Goal: Information Seeking & Learning: Learn about a topic

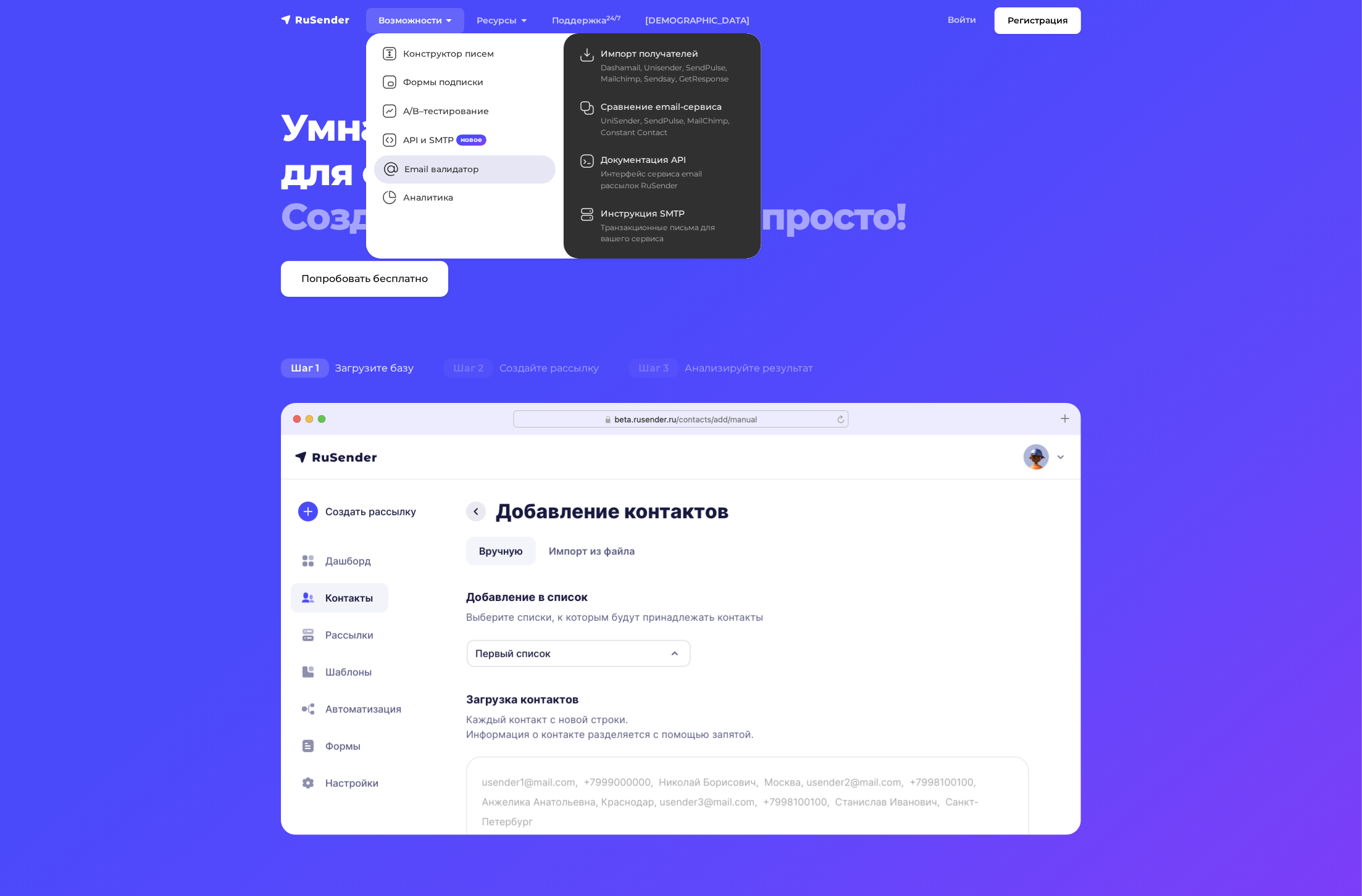
click at [422, 171] on link "Email валидатор" at bounding box center [465, 169] width 181 height 28
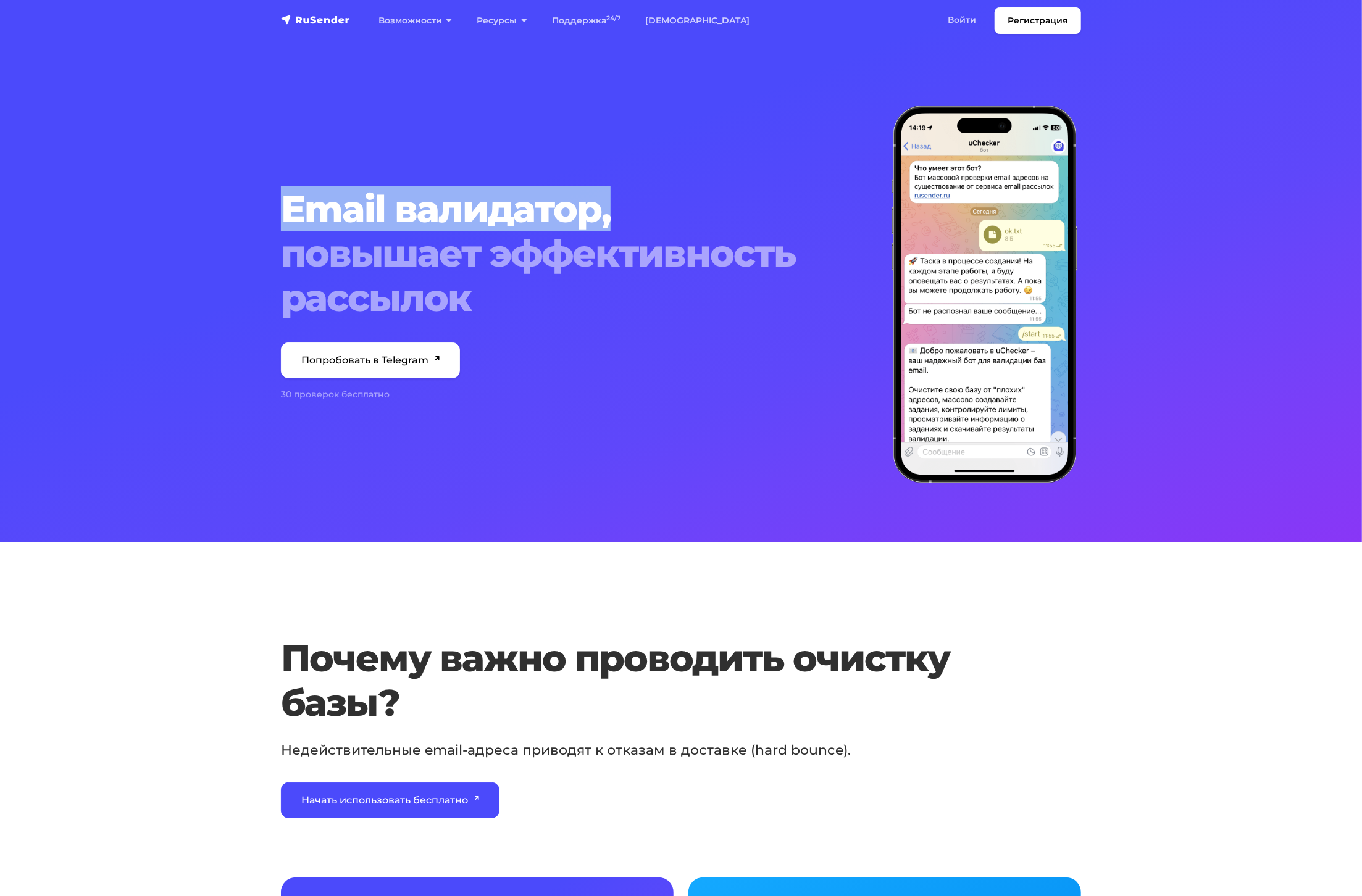
drag, startPoint x: 284, startPoint y: 198, endPoint x: 615, endPoint y: 203, distance: 331.0
click at [615, 203] on h1 "Email валидатор, повышает эффективность рассылок" at bounding box center [579, 254] width 597 height 133
copy h1 "Email валидатор,"
click at [559, 173] on div "Email валидатор, повышает эффективность рассылок Попробовать в Telegram 30 пров…" at bounding box center [579, 295] width 611 height 378
click at [540, 188] on h1 "Email валидатор, повышает эффективность рассылок" at bounding box center [579, 254] width 597 height 133
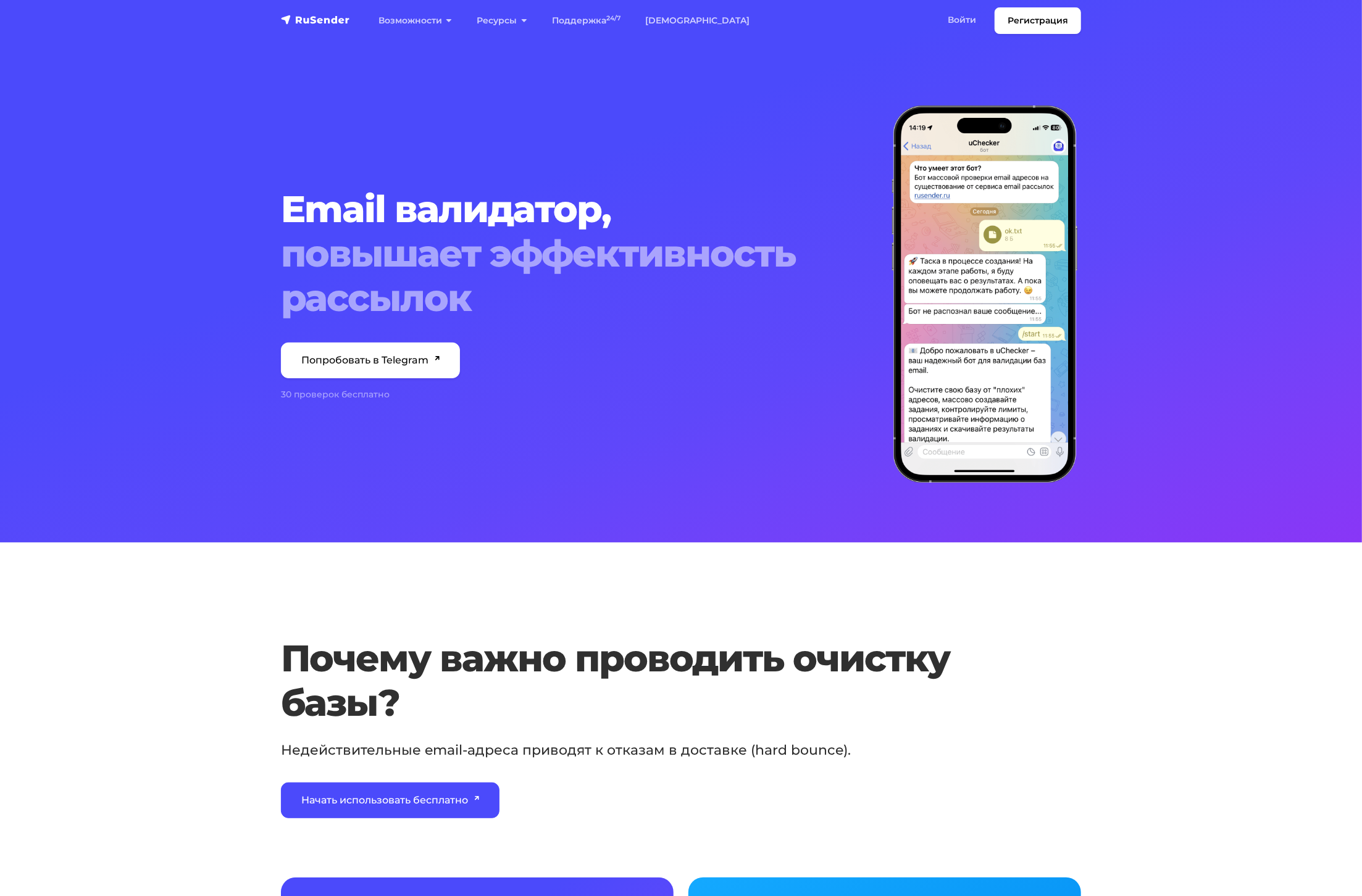
drag, startPoint x: 584, startPoint y: 213, endPoint x: 598, endPoint y: 215, distance: 14.1
click at [583, 213] on h1 "Email валидатор, повышает эффективность рассылок" at bounding box center [579, 254] width 597 height 133
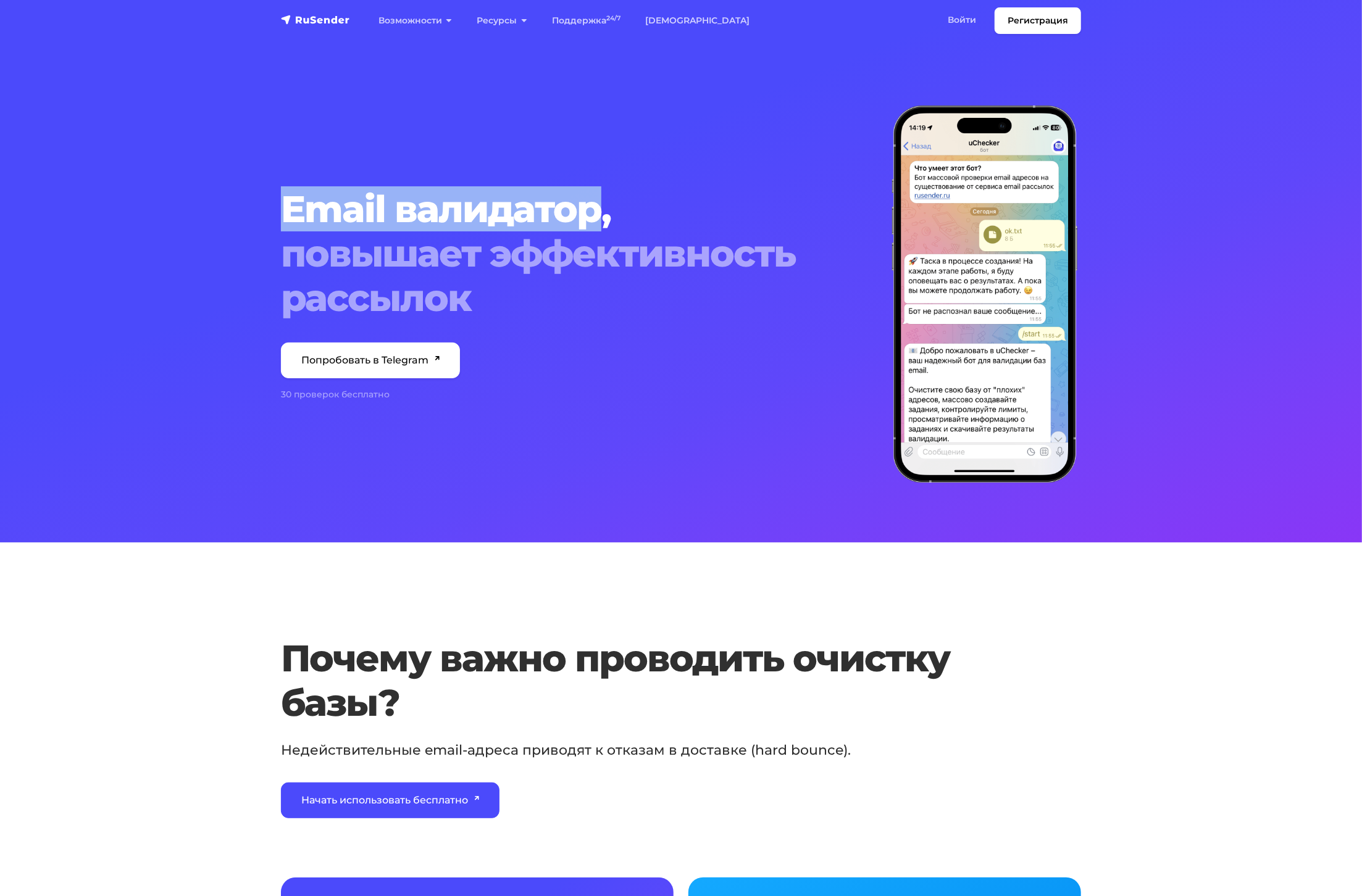
drag, startPoint x: 580, startPoint y: 215, endPoint x: 275, endPoint y: 223, distance: 305.1
click at [275, 223] on div "Email валидатор, повышает эффективность рассылок Попробовать в Telegram 30 пров…" at bounding box center [579, 295] width 611 height 378
click at [665, 25] on link "[DEMOGRAPHIC_DATA]" at bounding box center [697, 21] width 129 height 25
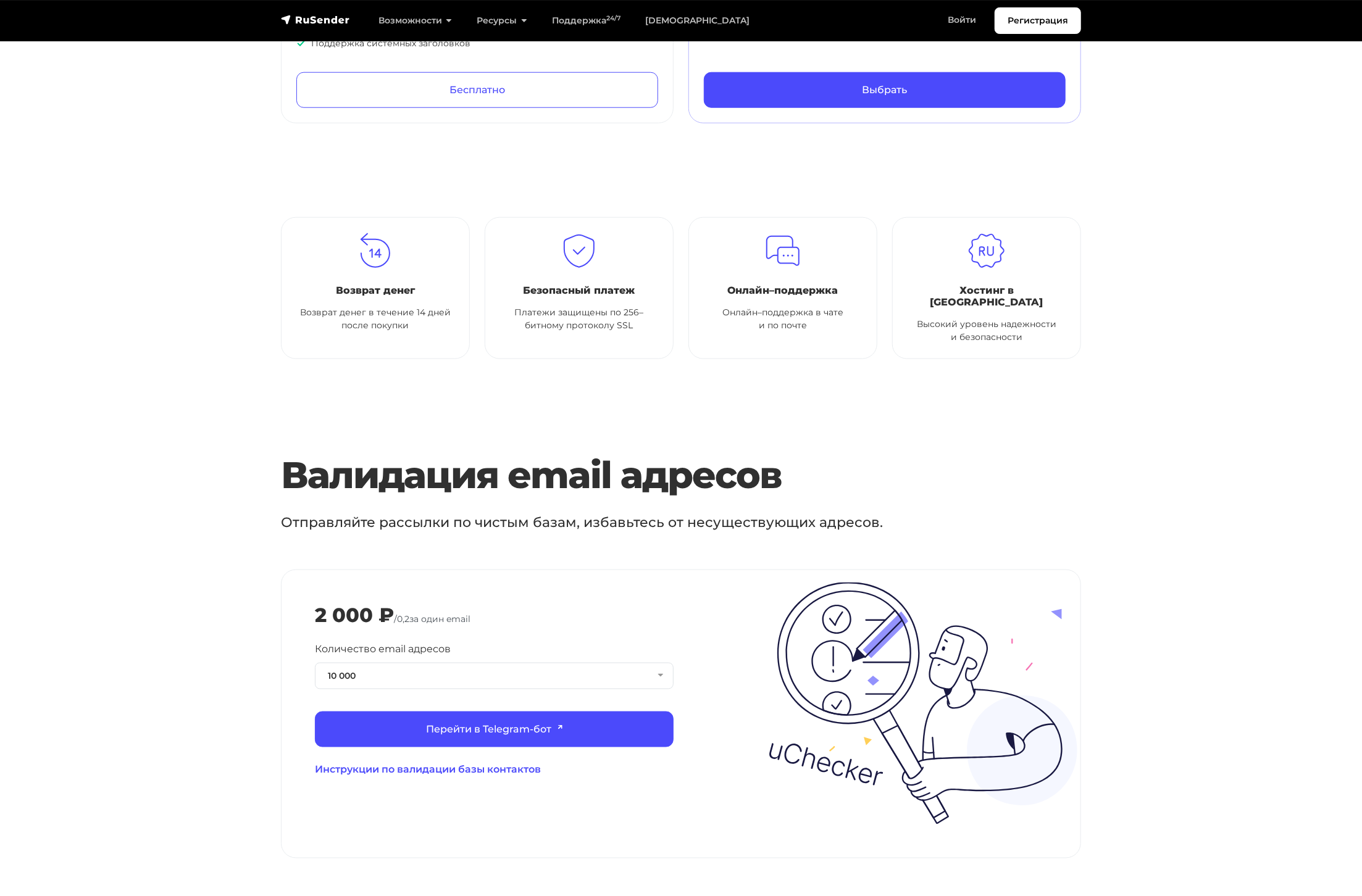
scroll to position [1172, 0]
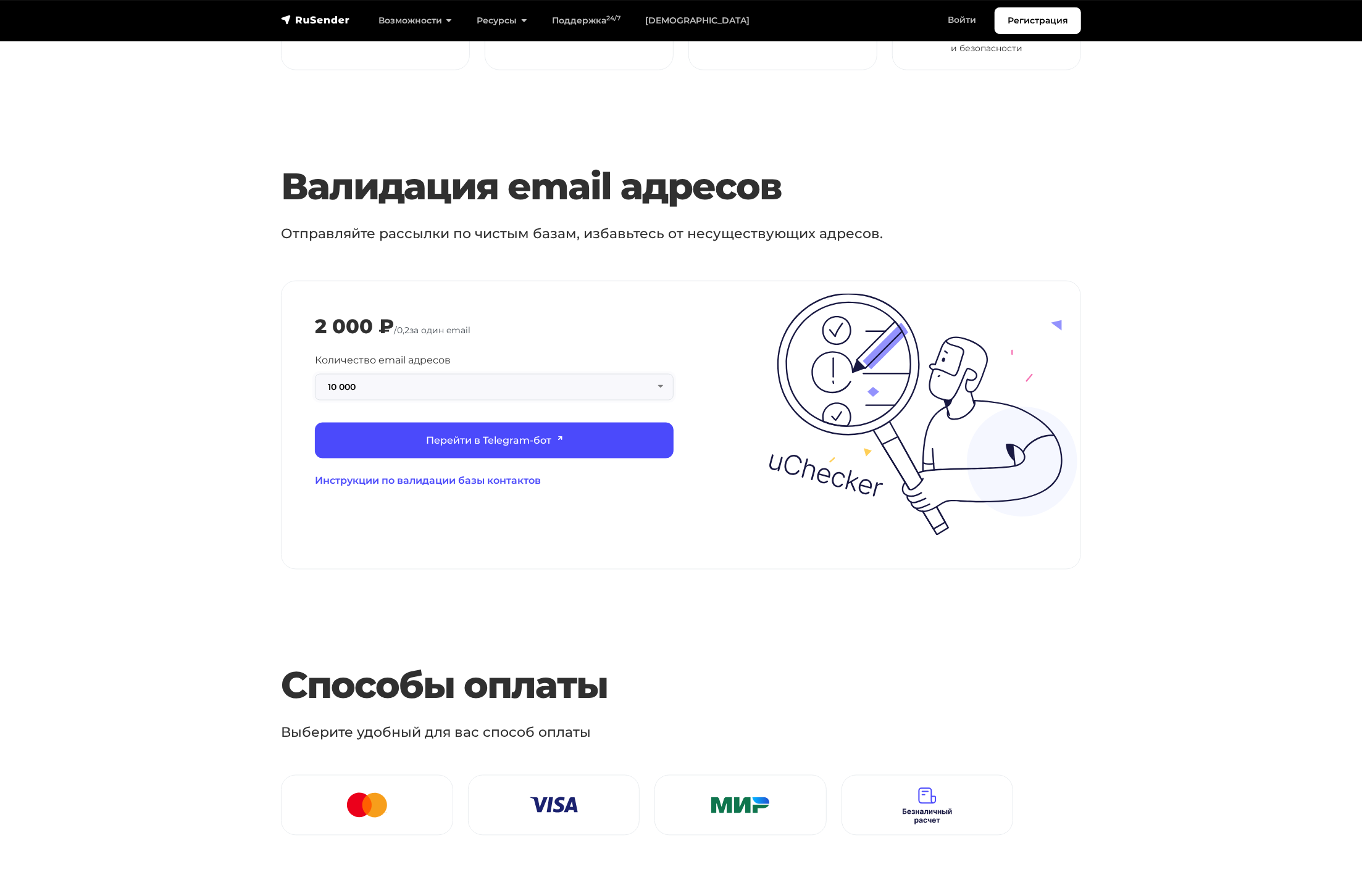
click at [454, 374] on button "10 000" at bounding box center [494, 387] width 358 height 26
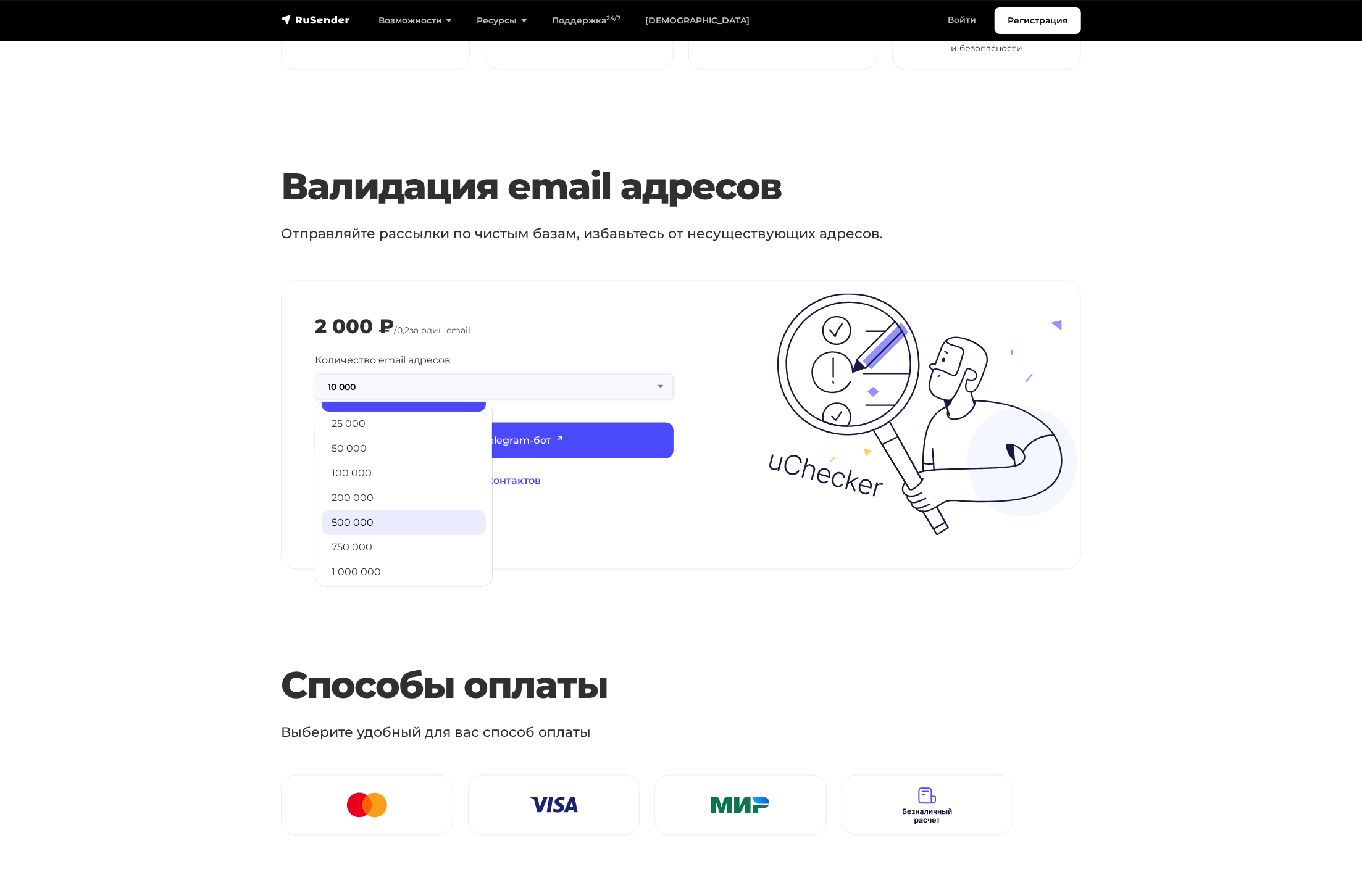
scroll to position [99, 0]
click at [420, 556] on link "1 000 000" at bounding box center [404, 568] width 164 height 25
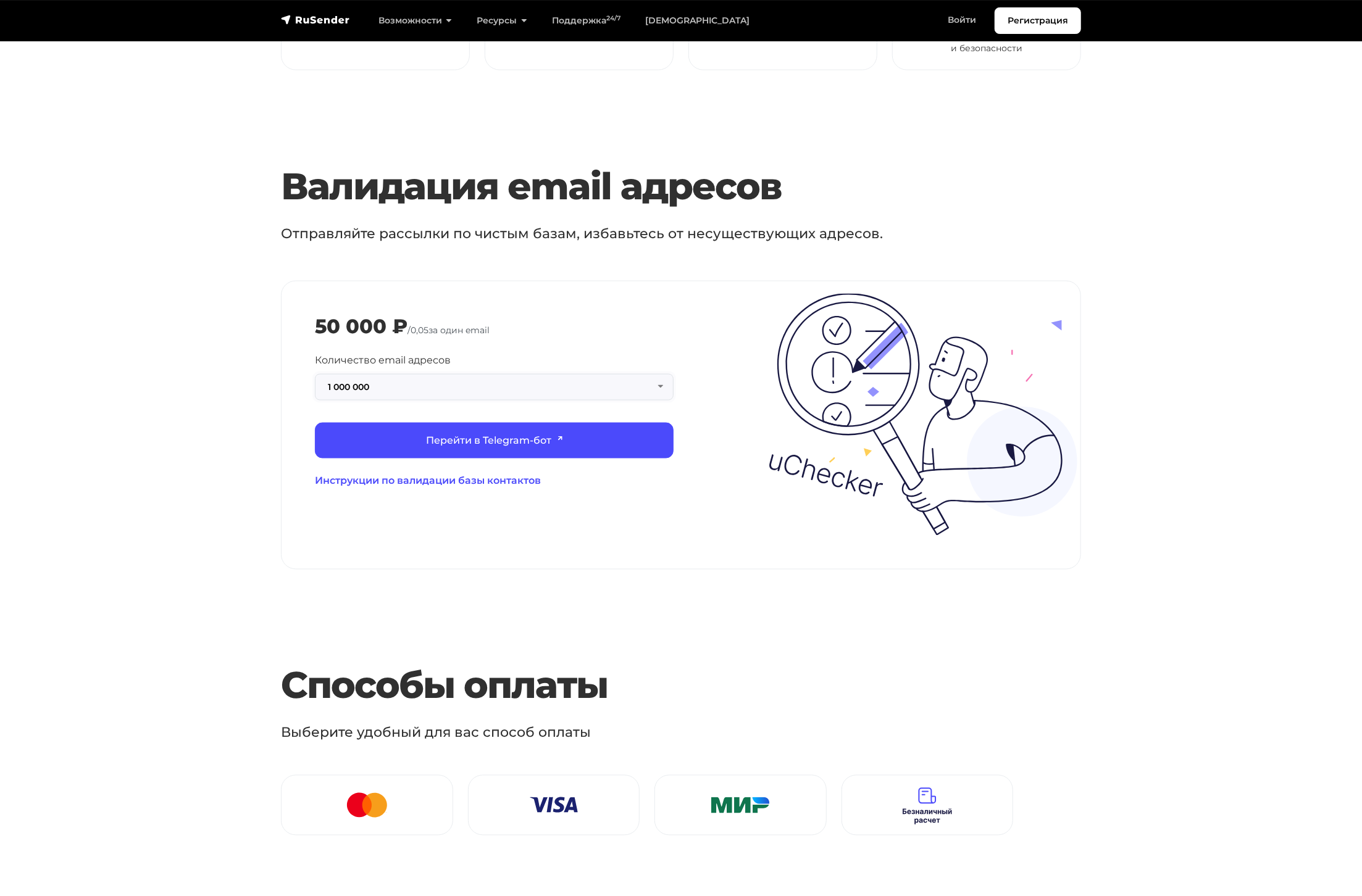
drag, startPoint x: 404, startPoint y: 373, endPoint x: 513, endPoint y: 388, distance: 110.0
click at [405, 374] on button "1 000 000" at bounding box center [494, 387] width 358 height 26
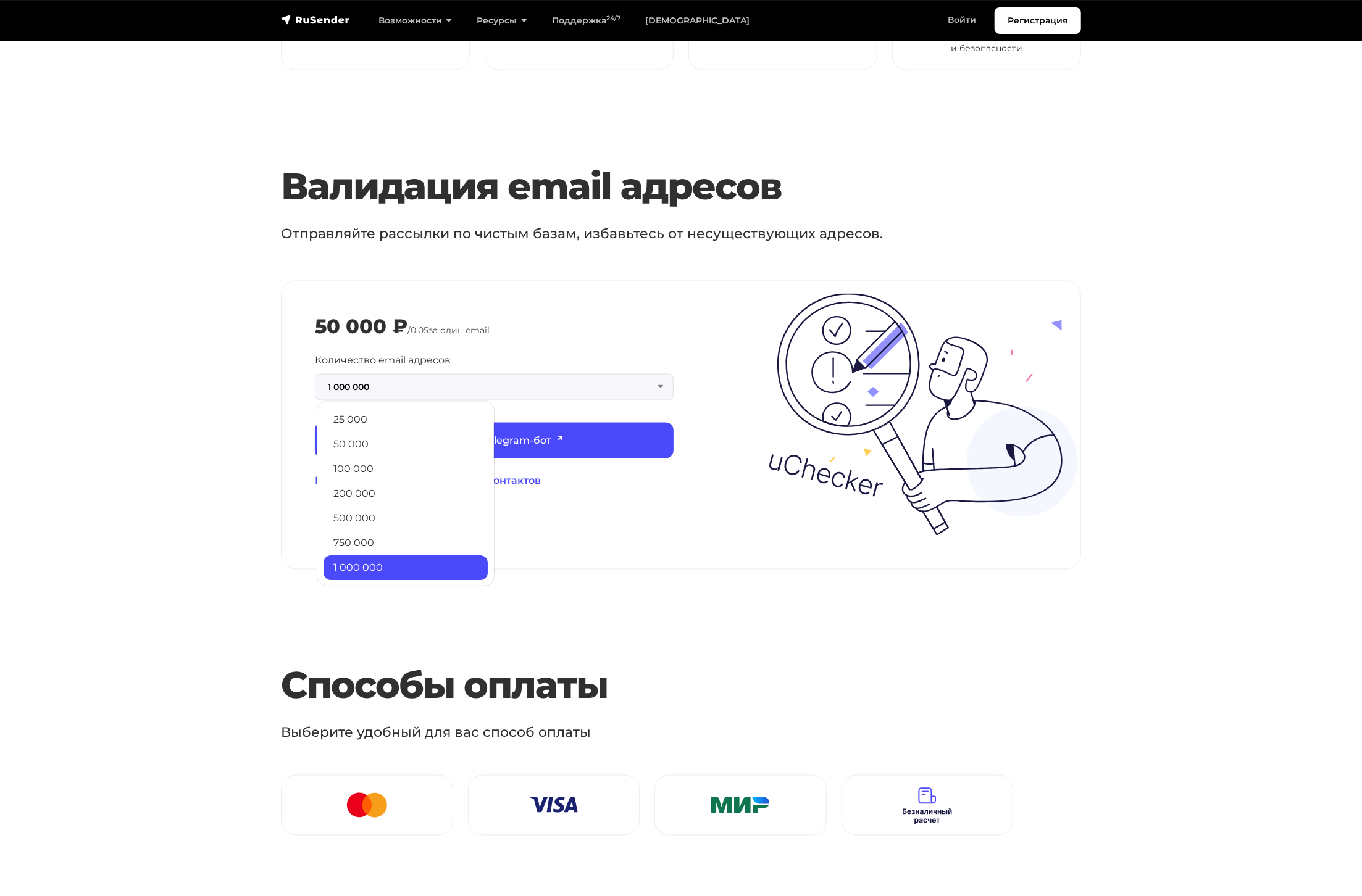
click at [890, 530] on div "false 50 000 ₽ / 0,05 за один email Количество email адресов 1 000 000 30 1 000…" at bounding box center [681, 425] width 799 height 288
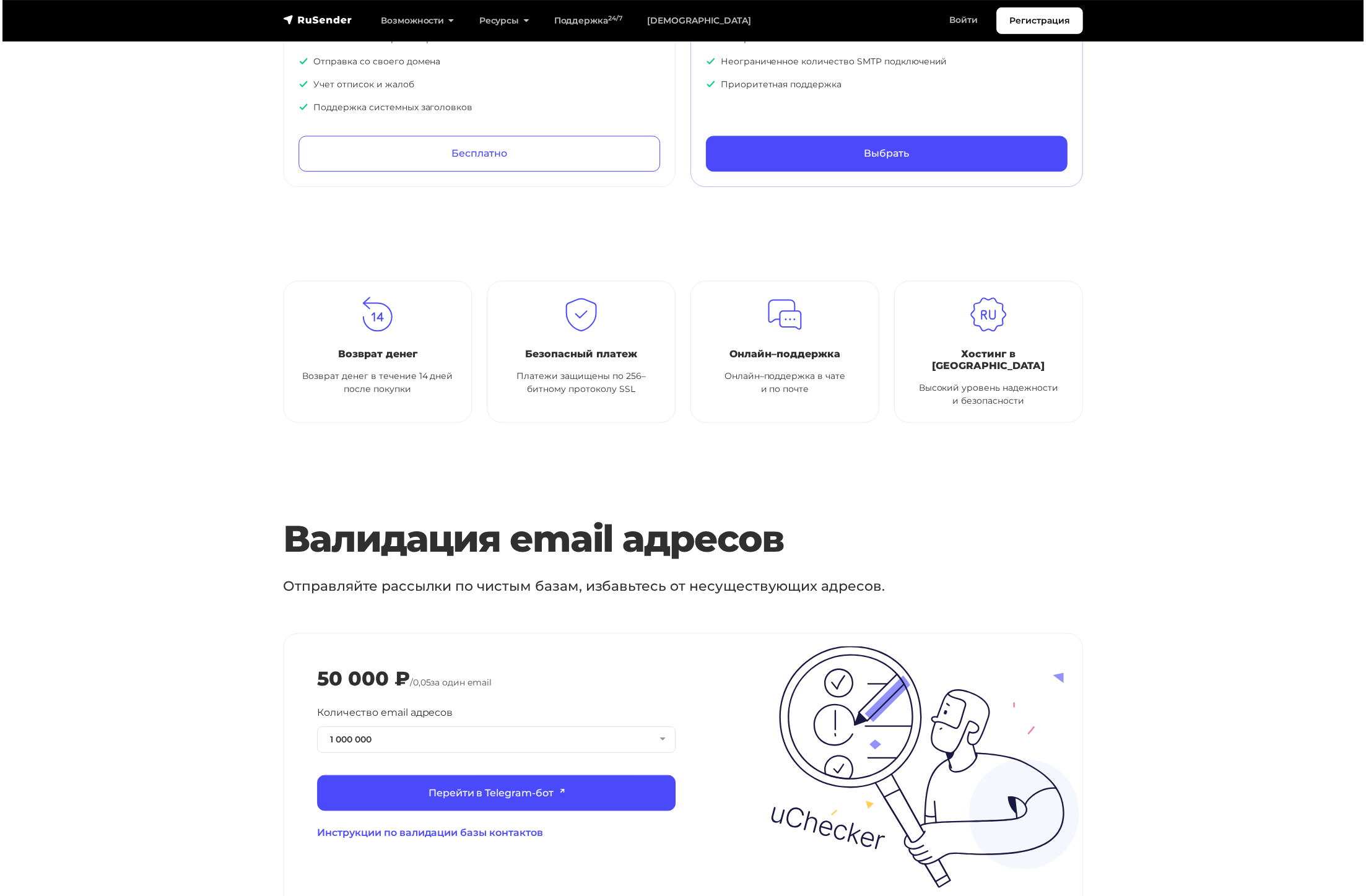
scroll to position [1082, 0]
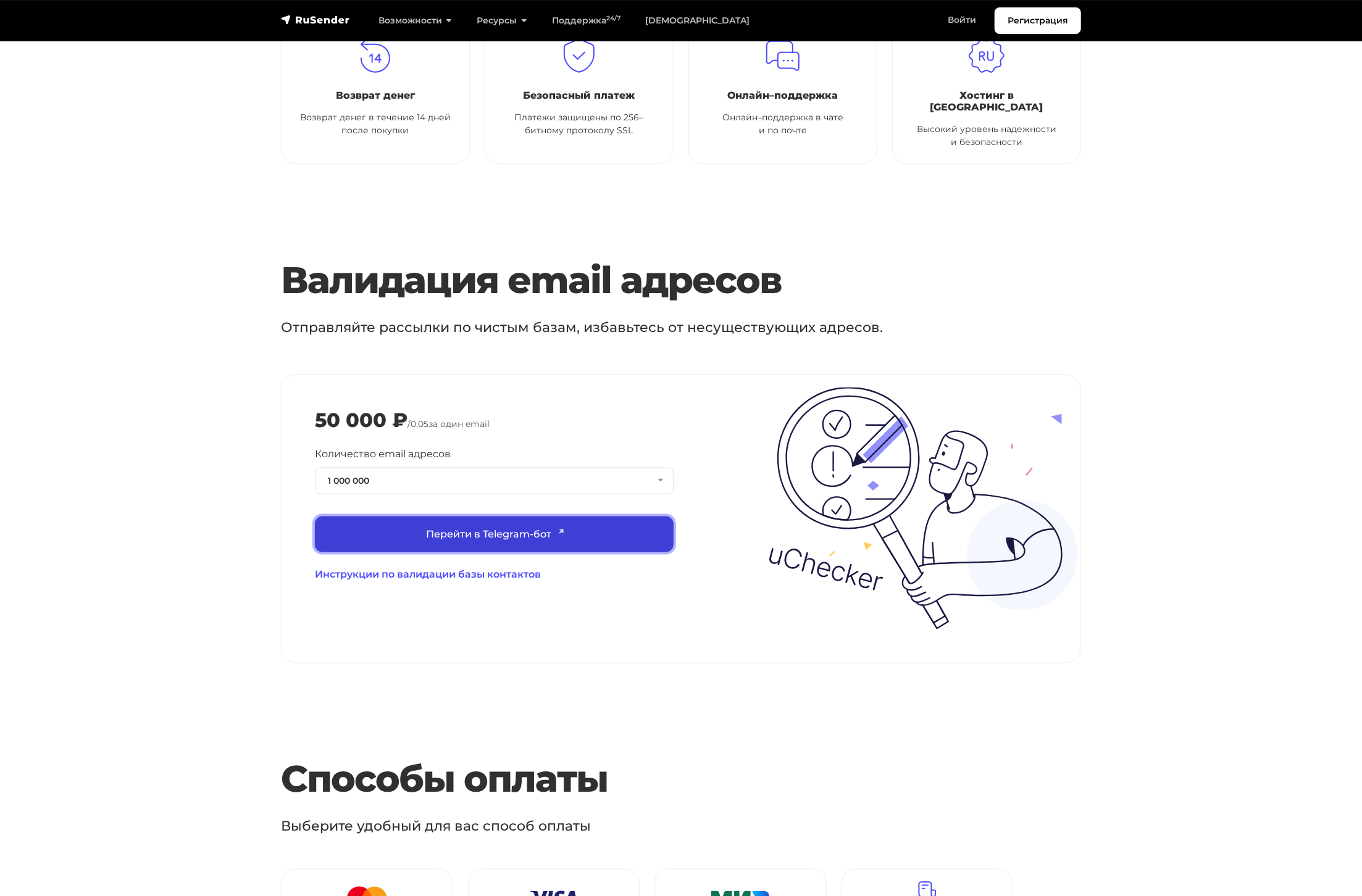
click at [466, 518] on link "Перейти в Telegram-бот" at bounding box center [494, 534] width 358 height 36
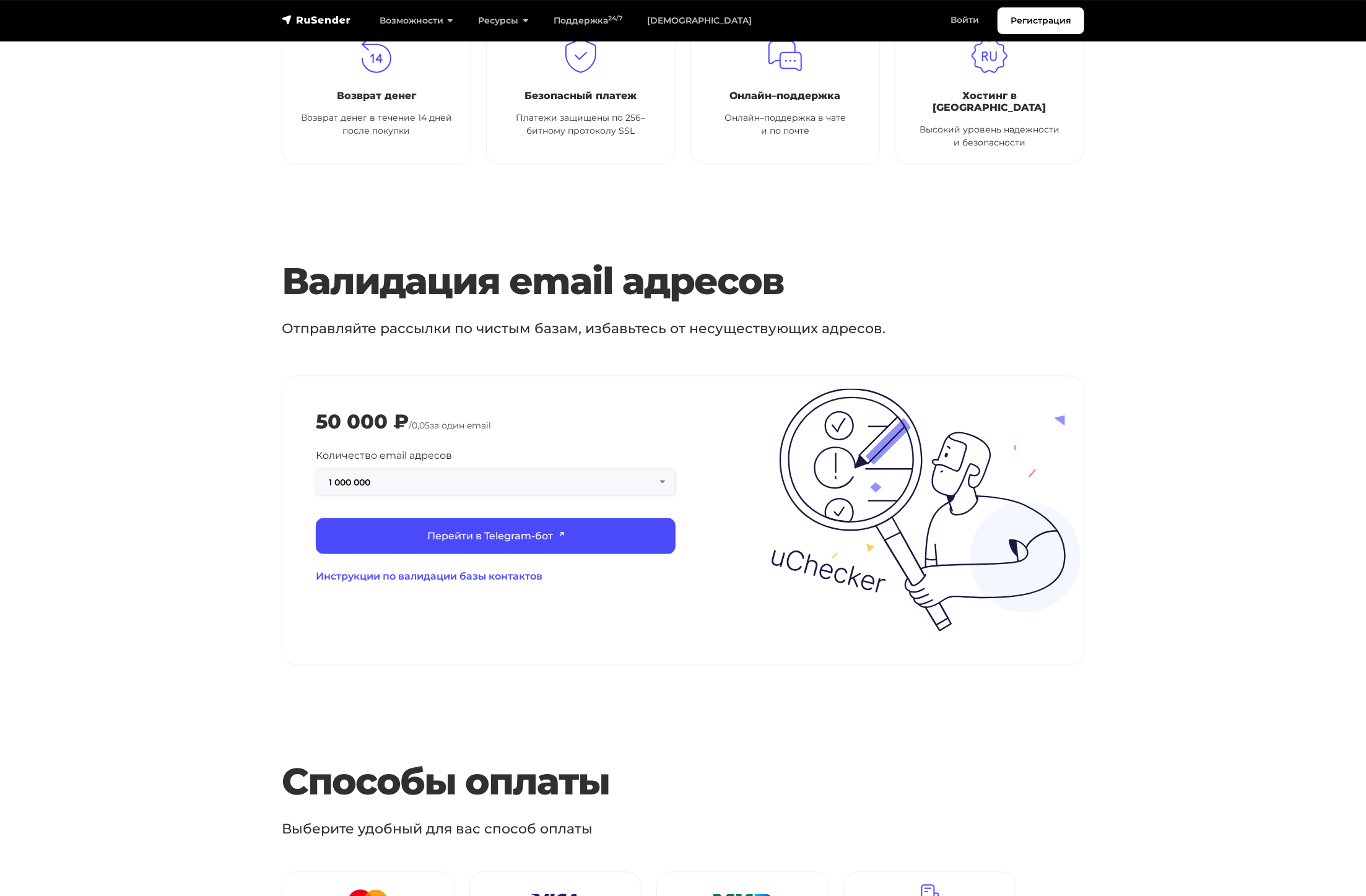
click at [391, 471] on button "1 000 000" at bounding box center [495, 483] width 360 height 27
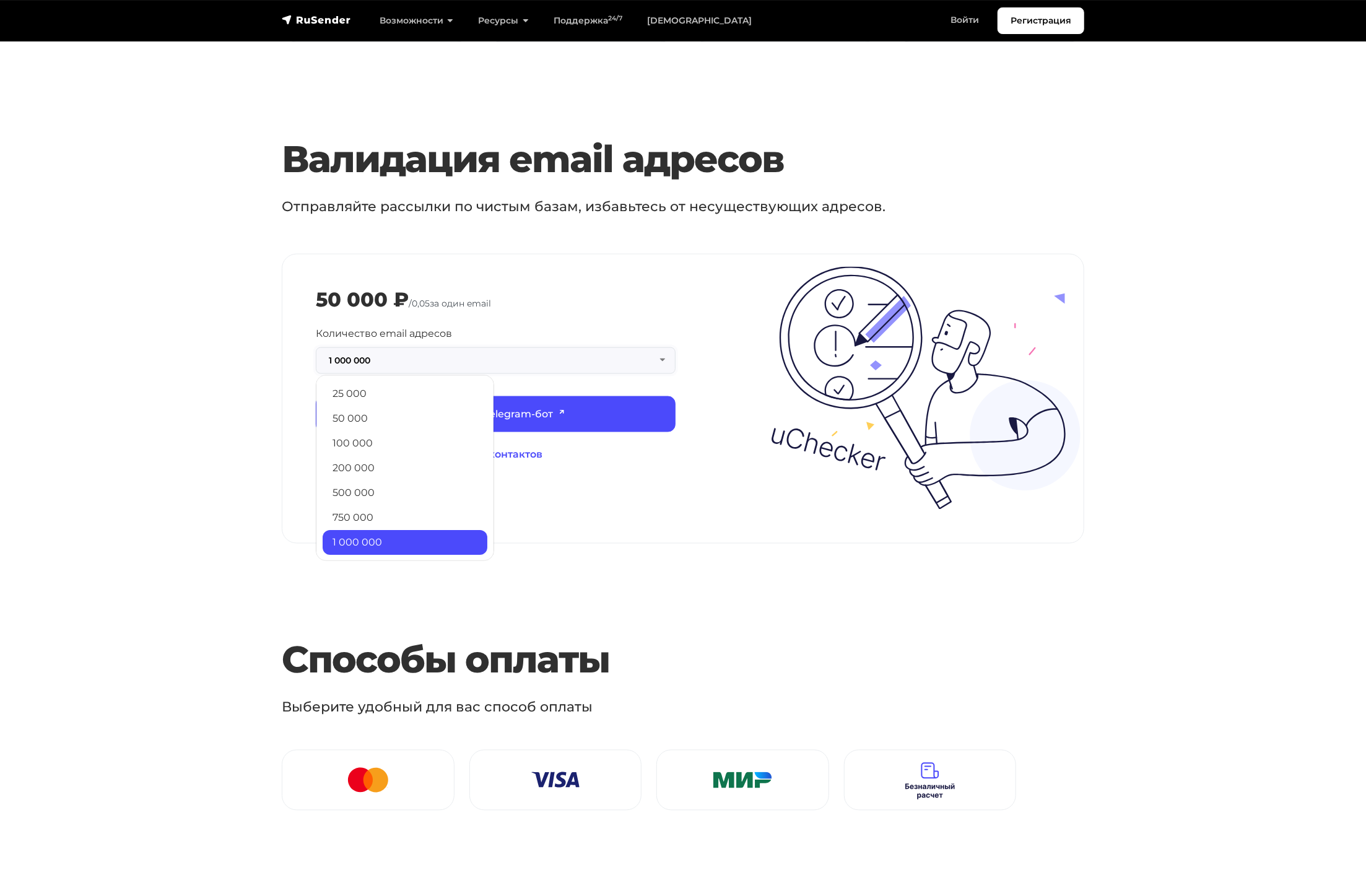
scroll to position [1206, 0]
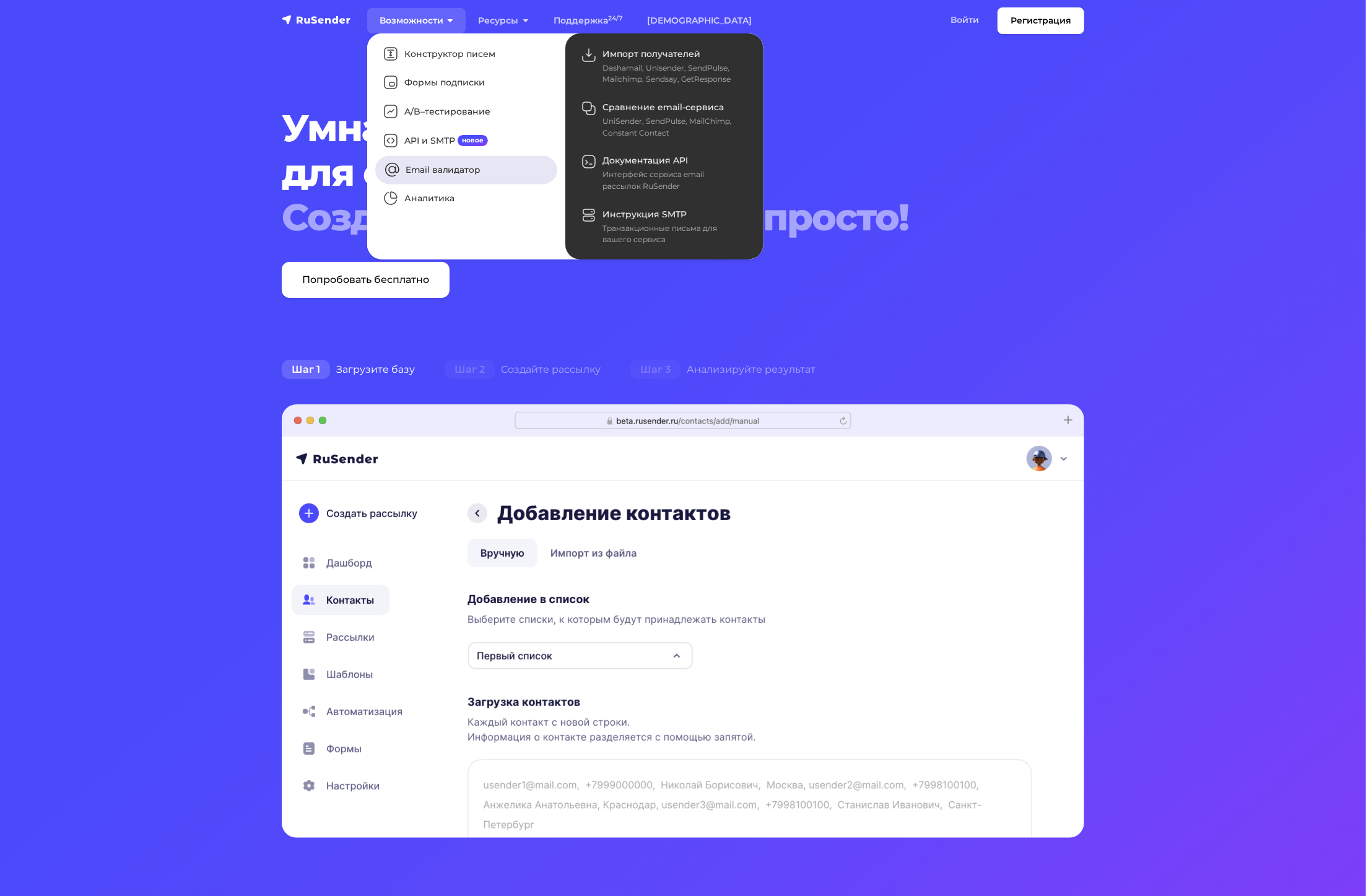
click at [437, 167] on link "Email валидатор" at bounding box center [466, 169] width 182 height 28
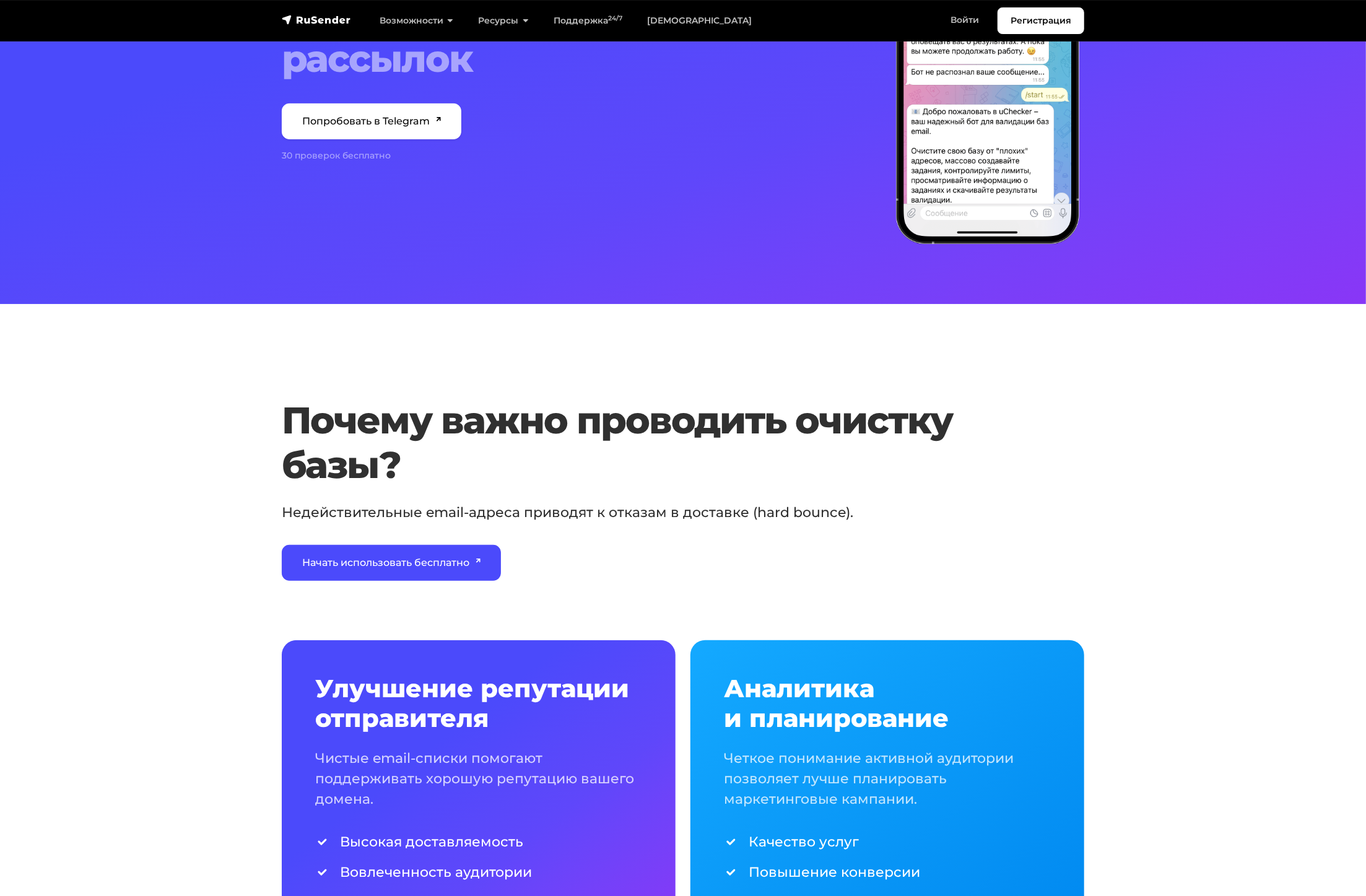
scroll to position [248, 0]
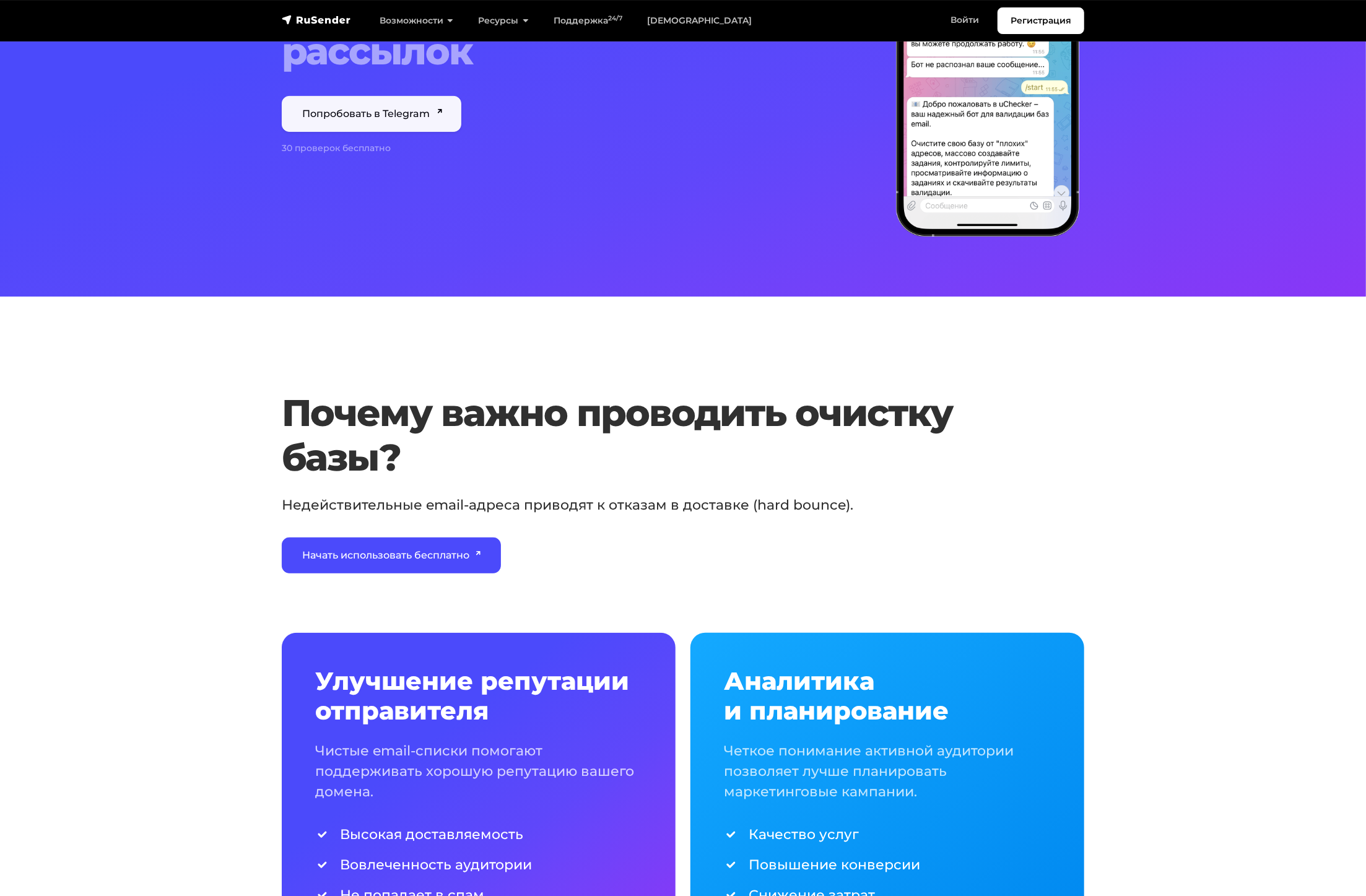
click at [387, 112] on link "Попробовать в Telegram" at bounding box center [372, 114] width 179 height 36
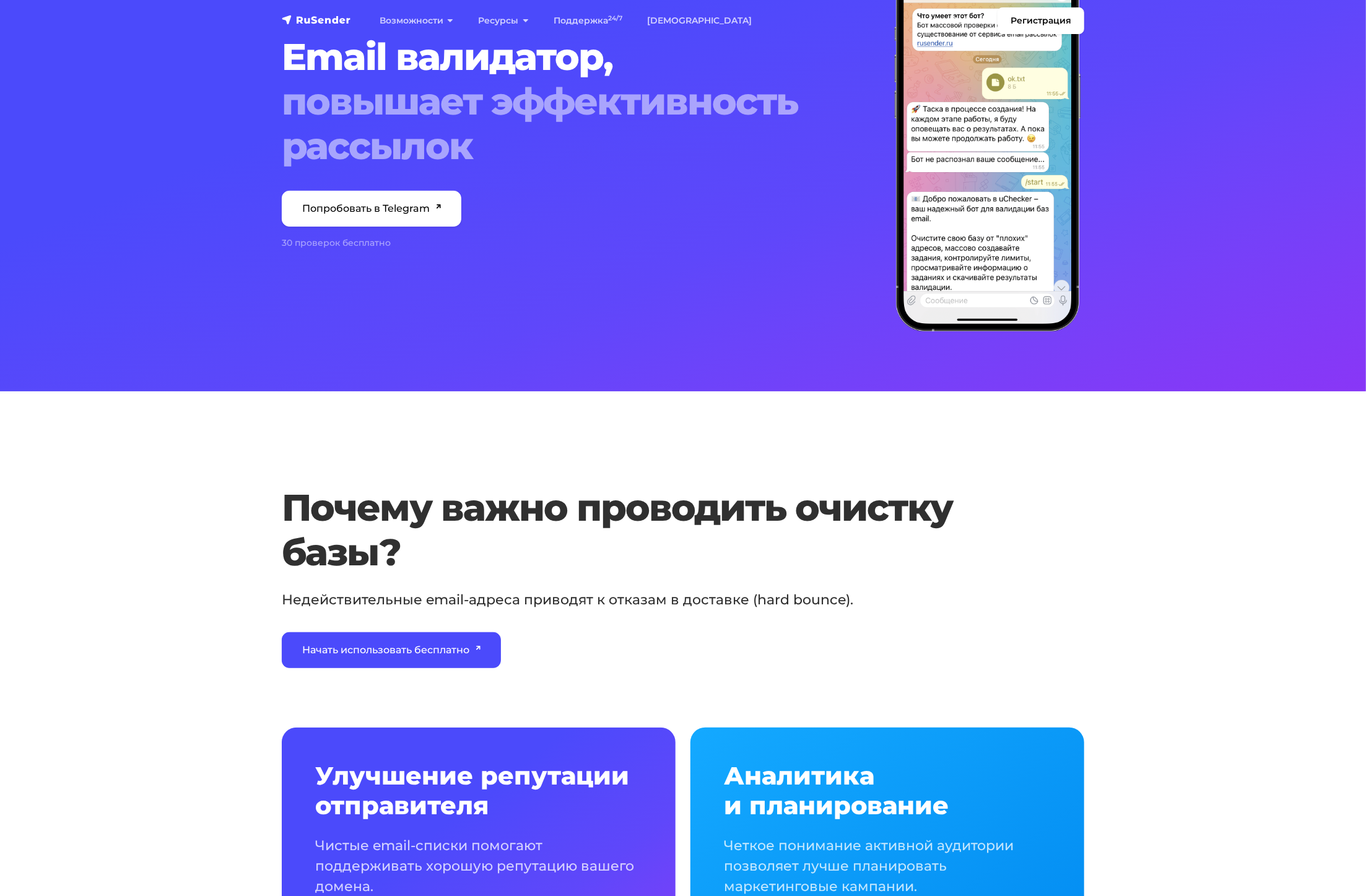
scroll to position [433, 0]
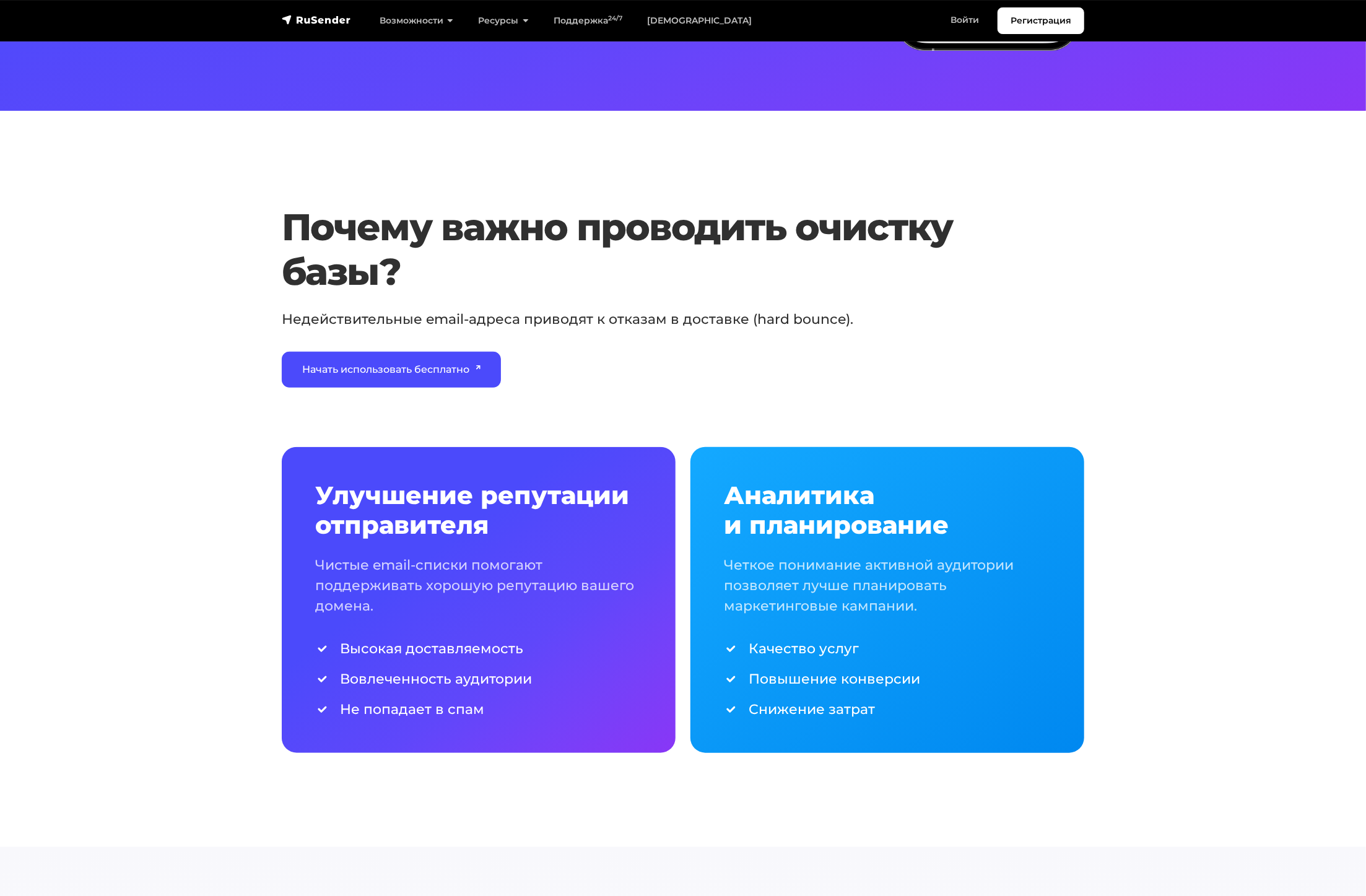
drag, startPoint x: 109, startPoint y: 458, endPoint x: 495, endPoint y: 109, distance: 520.4
click at [117, 439] on section "Почему важно проводить очистку базы? Недействительные email-адреса приводят к о…" at bounding box center [683, 486] width 1366 height 563
click at [179, 533] on section "Почему важно проводить очистку базы? Недействительные email-адреса приводят к о…" at bounding box center [683, 486] width 1366 height 563
drag, startPoint x: 295, startPoint y: 209, endPoint x: 323, endPoint y: 159, distance: 57.3
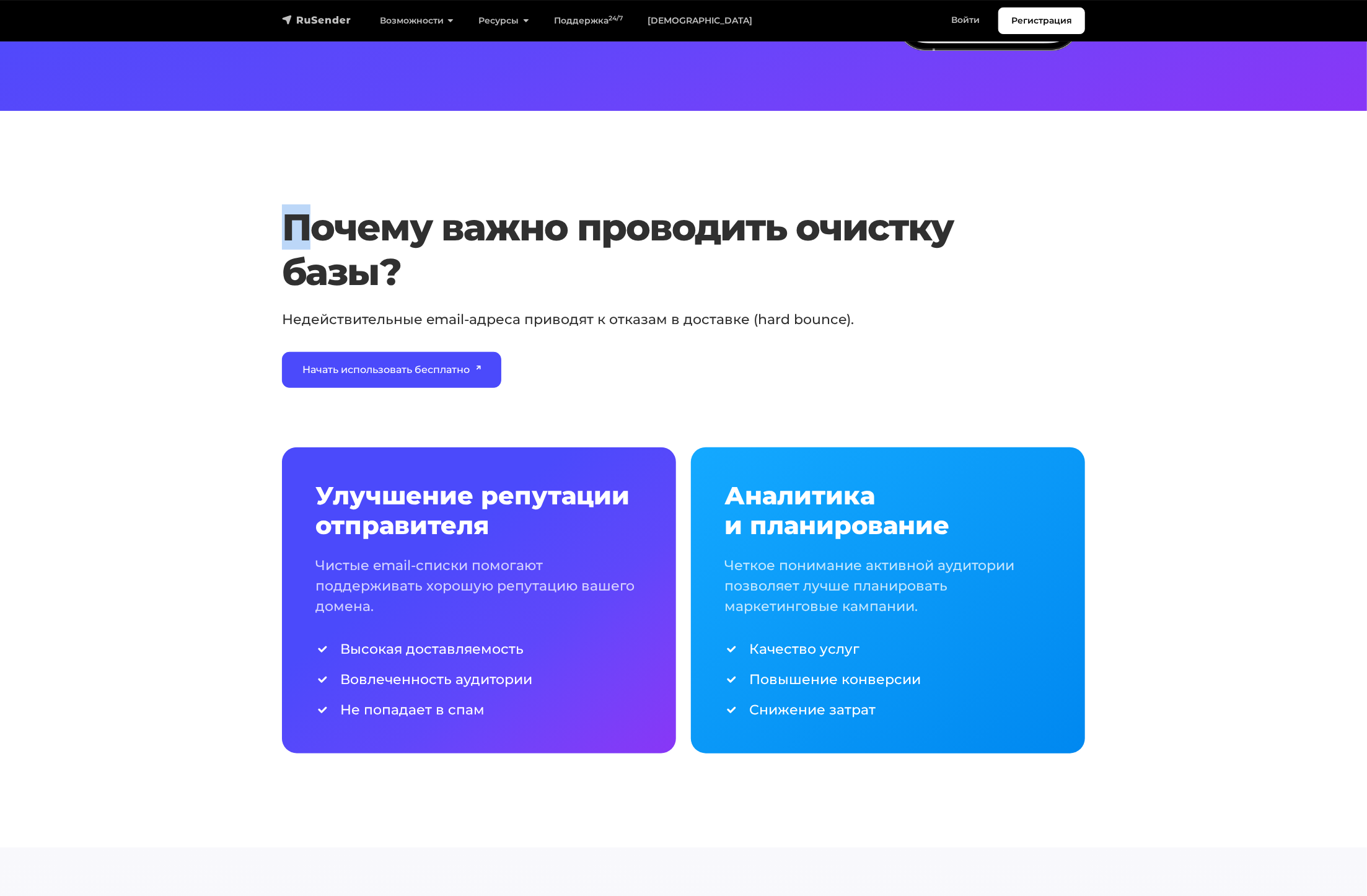
click at [323, 20] on img "navbar" at bounding box center [317, 20] width 70 height 13
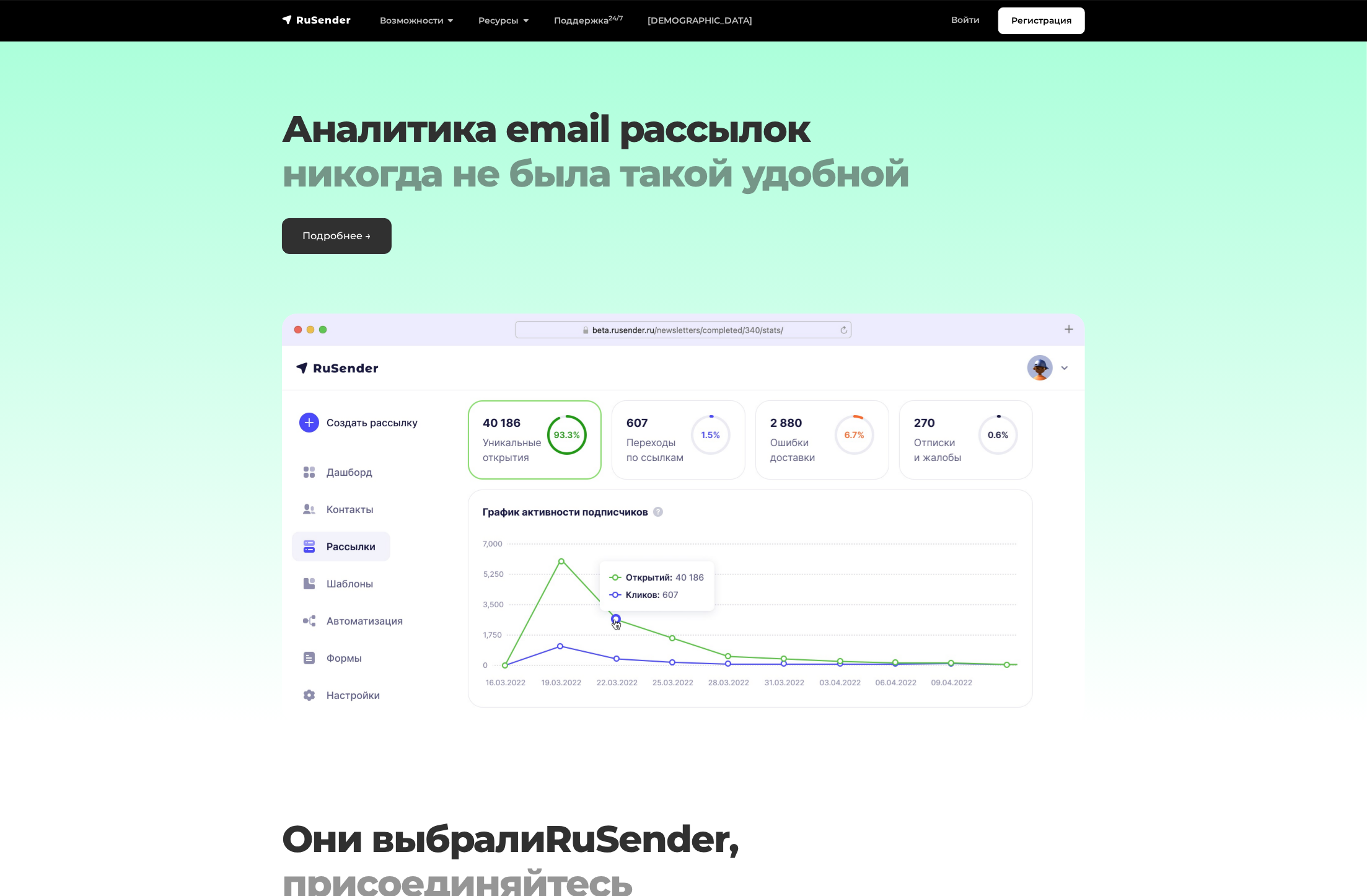
scroll to position [3409, 0]
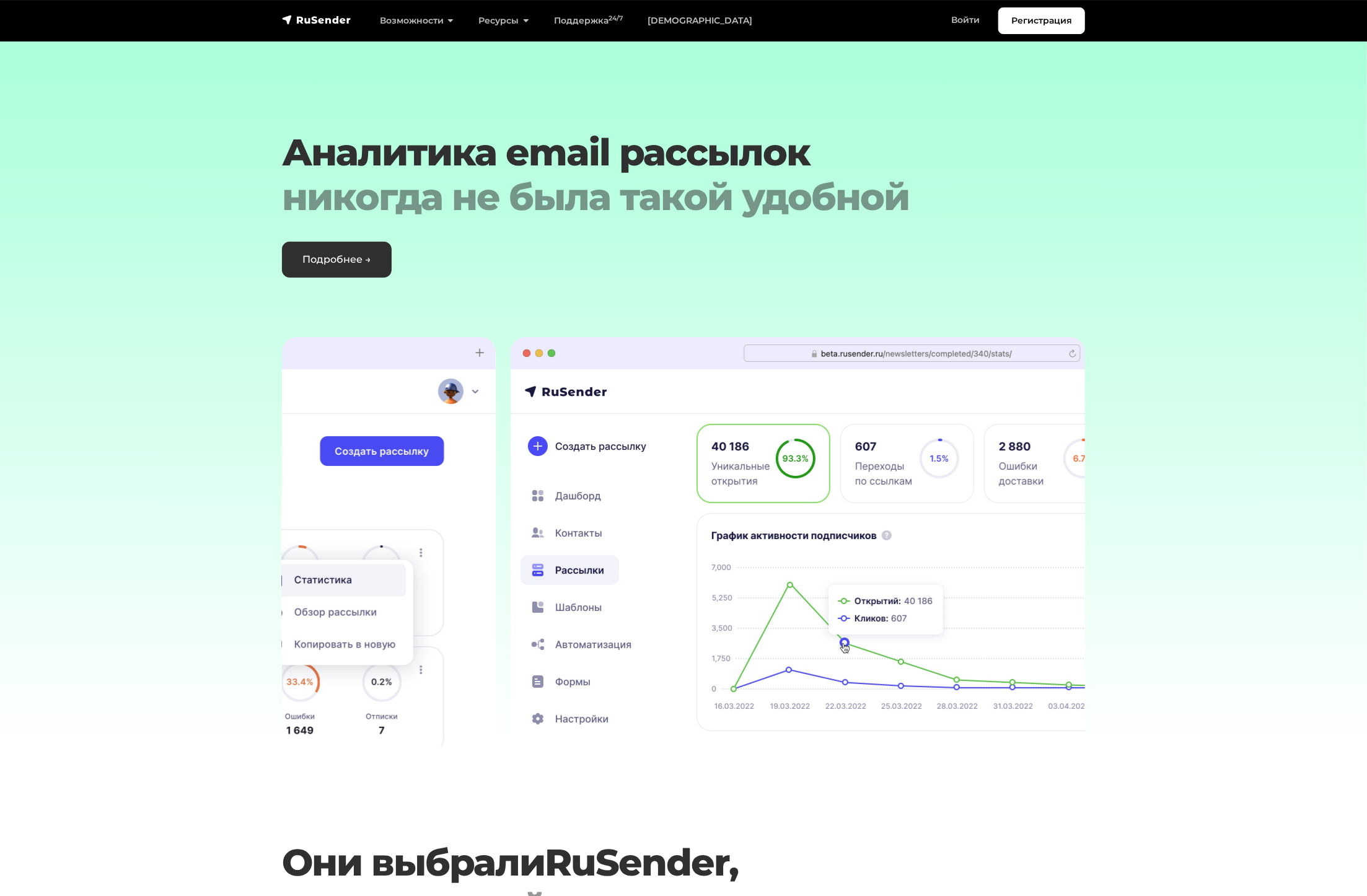
drag, startPoint x: 575, startPoint y: 335, endPoint x: 1245, endPoint y: 385, distance: 671.9
click at [1160, 393] on section "Аналитика email рассылок никогда не была такой удобной Подробнее → ‹ ›" at bounding box center [684, 391] width 1367 height 710
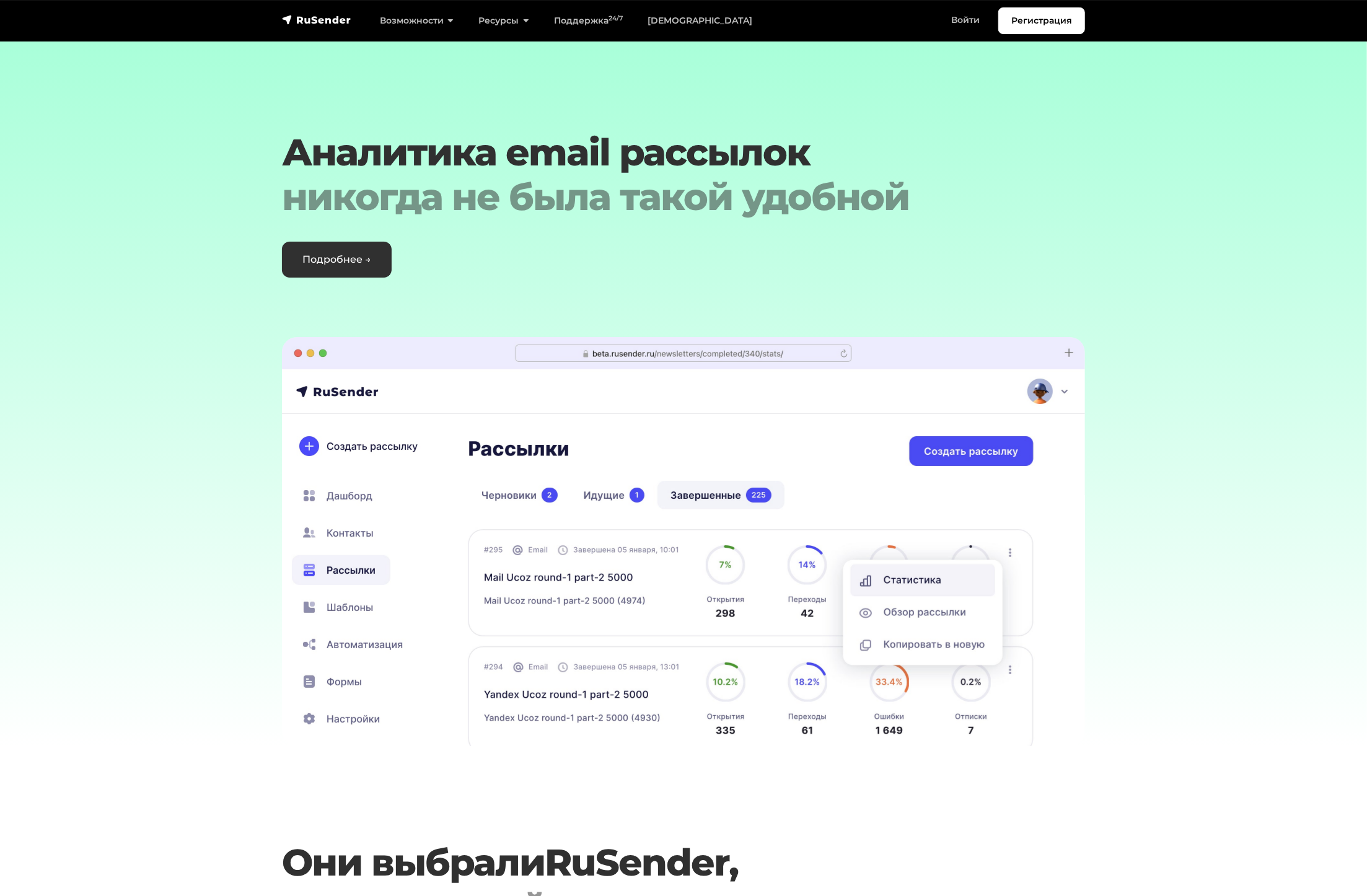
drag, startPoint x: 887, startPoint y: 503, endPoint x: 739, endPoint y: 491, distance: 148.5
click at [780, 494] on img at bounding box center [684, 541] width 803 height 409
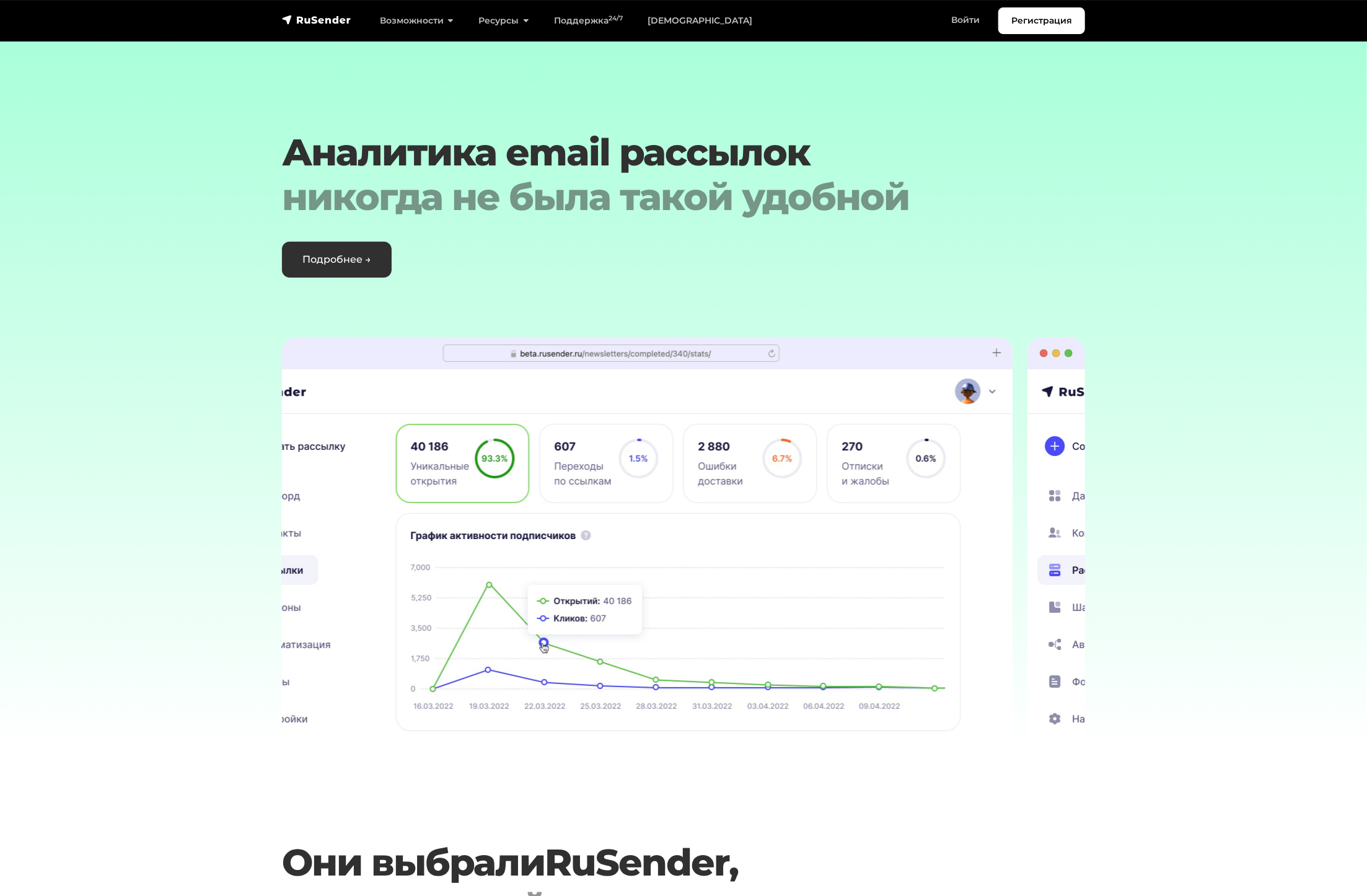
drag, startPoint x: 877, startPoint y: 503, endPoint x: 689, endPoint y: 516, distance: 188.4
click at [691, 516] on img at bounding box center [611, 541] width 803 height 409
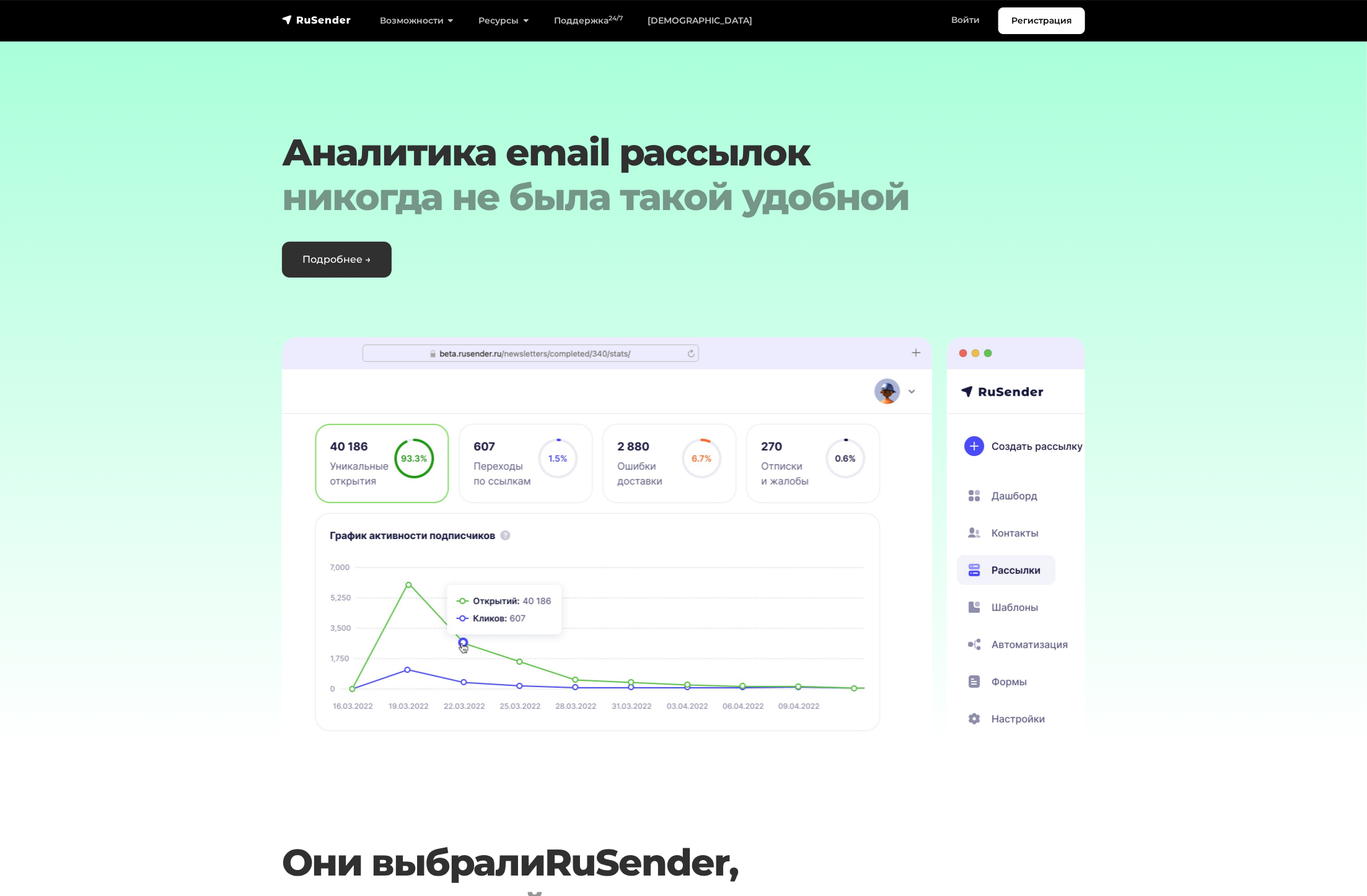
drag, startPoint x: 775, startPoint y: 516, endPoint x: 674, endPoint y: 509, distance: 101.2
click at [649, 512] on img at bounding box center [530, 541] width 803 height 409
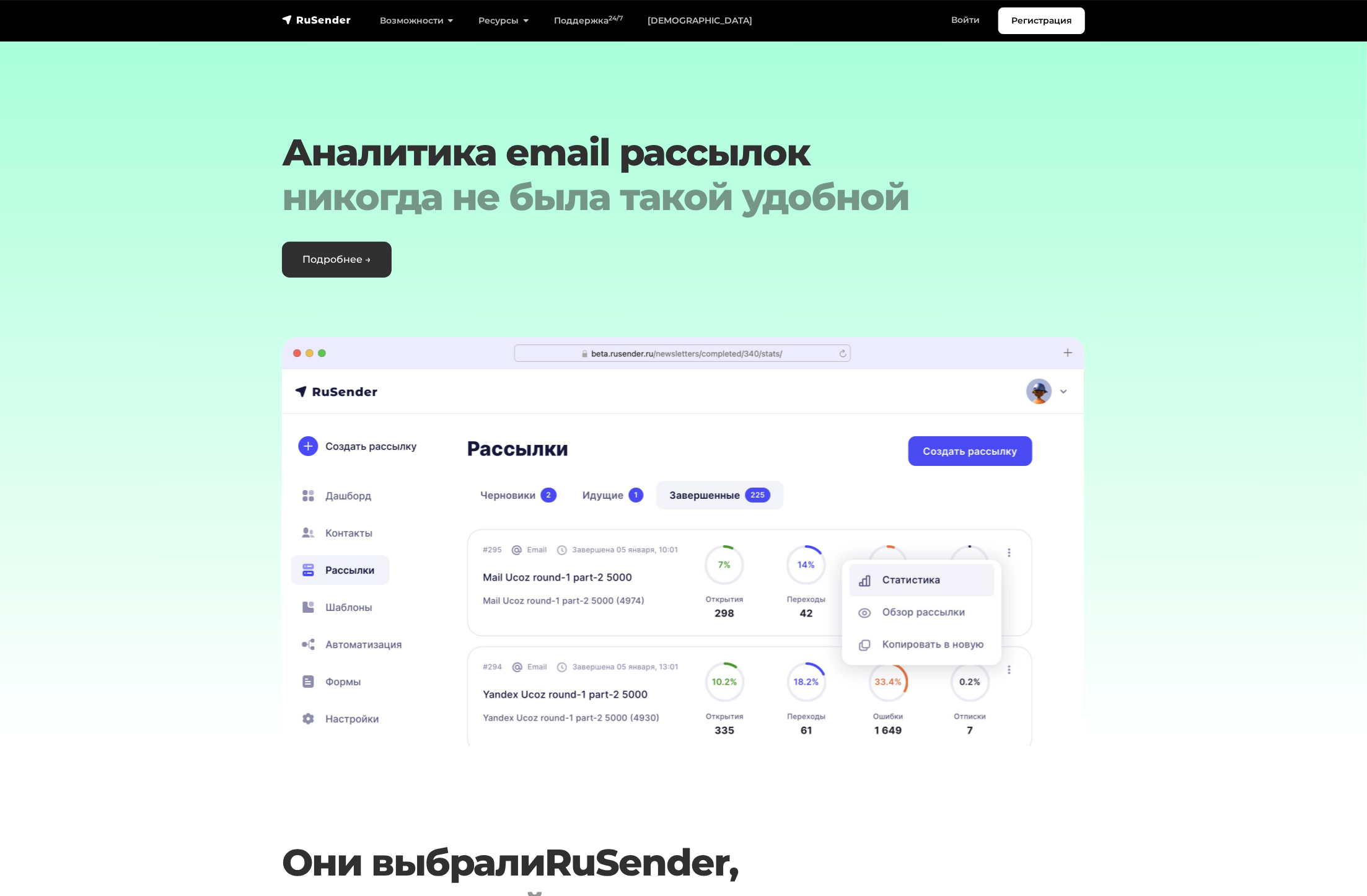
drag, startPoint x: 704, startPoint y: 514, endPoint x: 618, endPoint y: 504, distance: 86.6
click at [580, 508] on div at bounding box center [1098, 541] width 4908 height 409
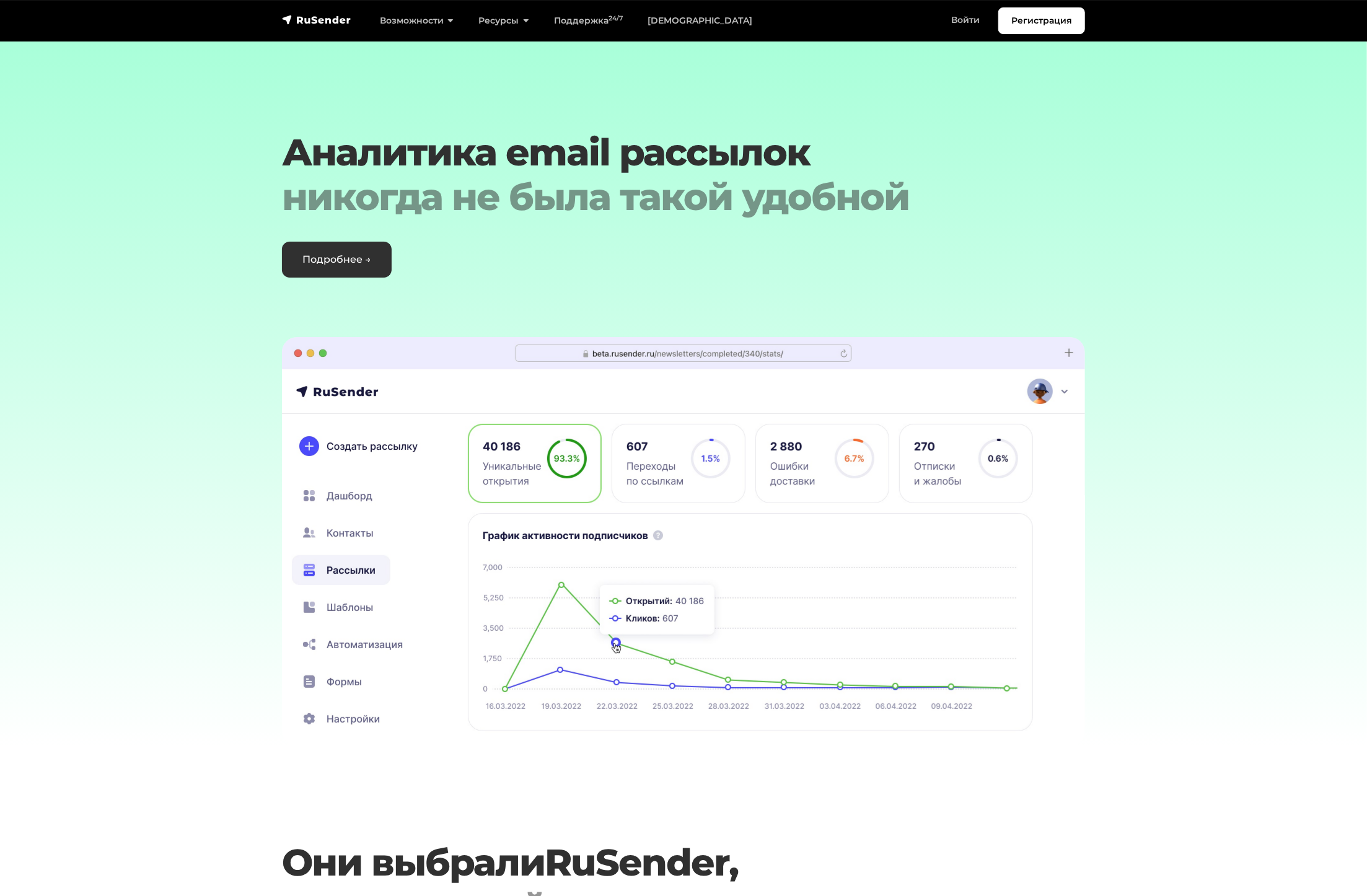
drag, startPoint x: 769, startPoint y: 508, endPoint x: 618, endPoint y: 502, distance: 151.1
click at [601, 506] on img at bounding box center [684, 541] width 803 height 409
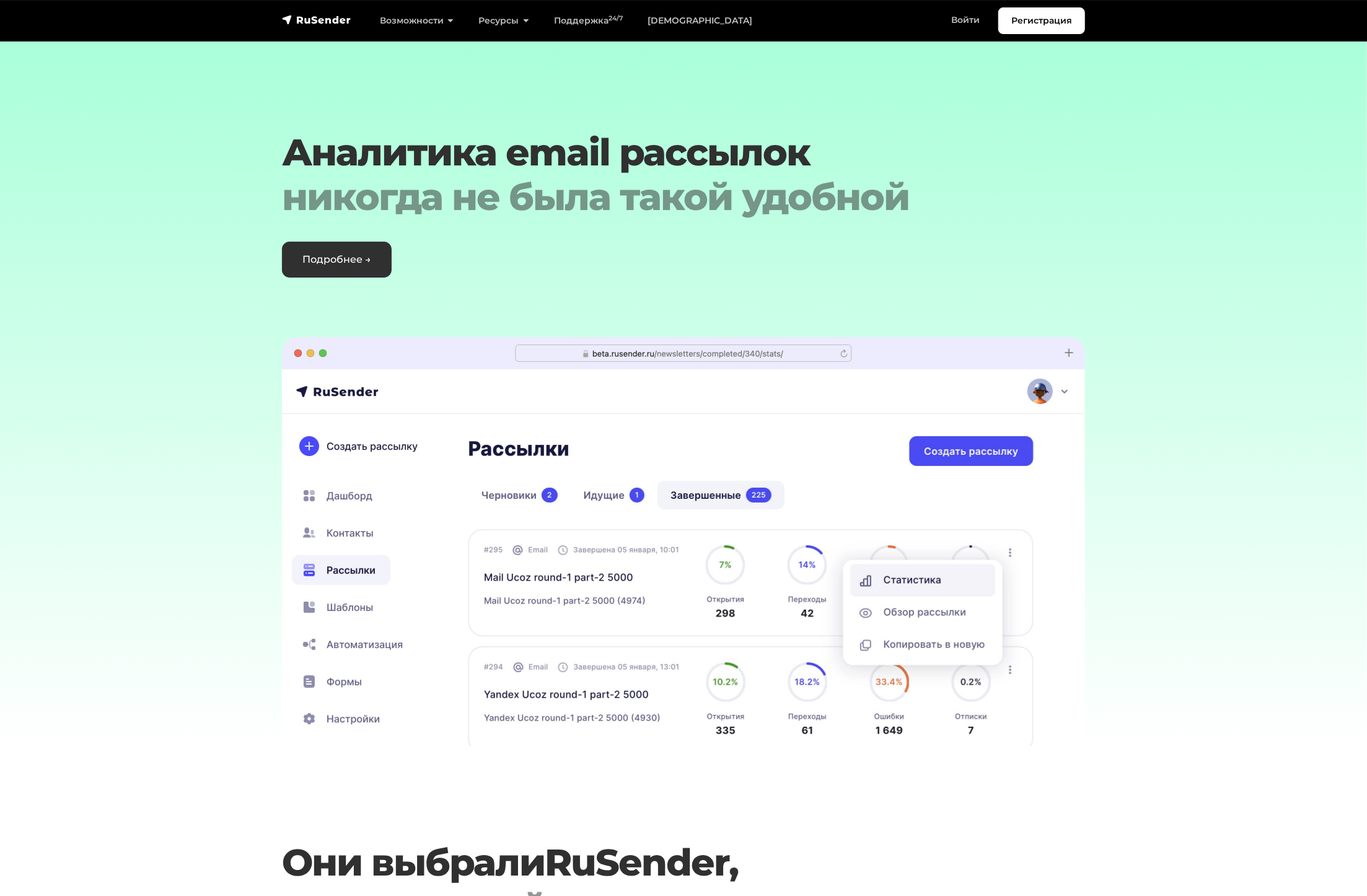
drag, startPoint x: 736, startPoint y: 510, endPoint x: 416, endPoint y: 249, distance: 412.9
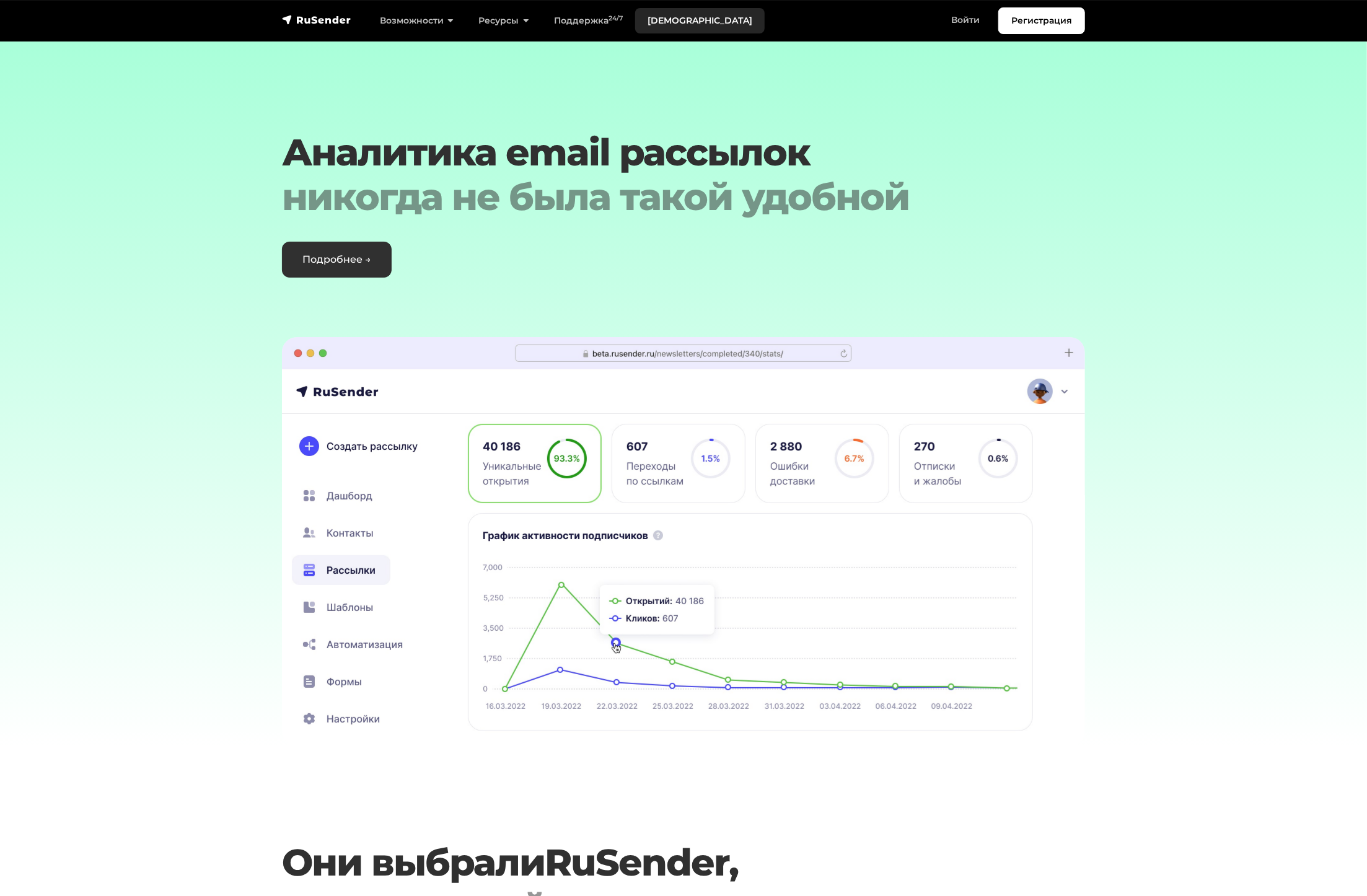
click at [680, 21] on link "[DEMOGRAPHIC_DATA]" at bounding box center [700, 21] width 130 height 25
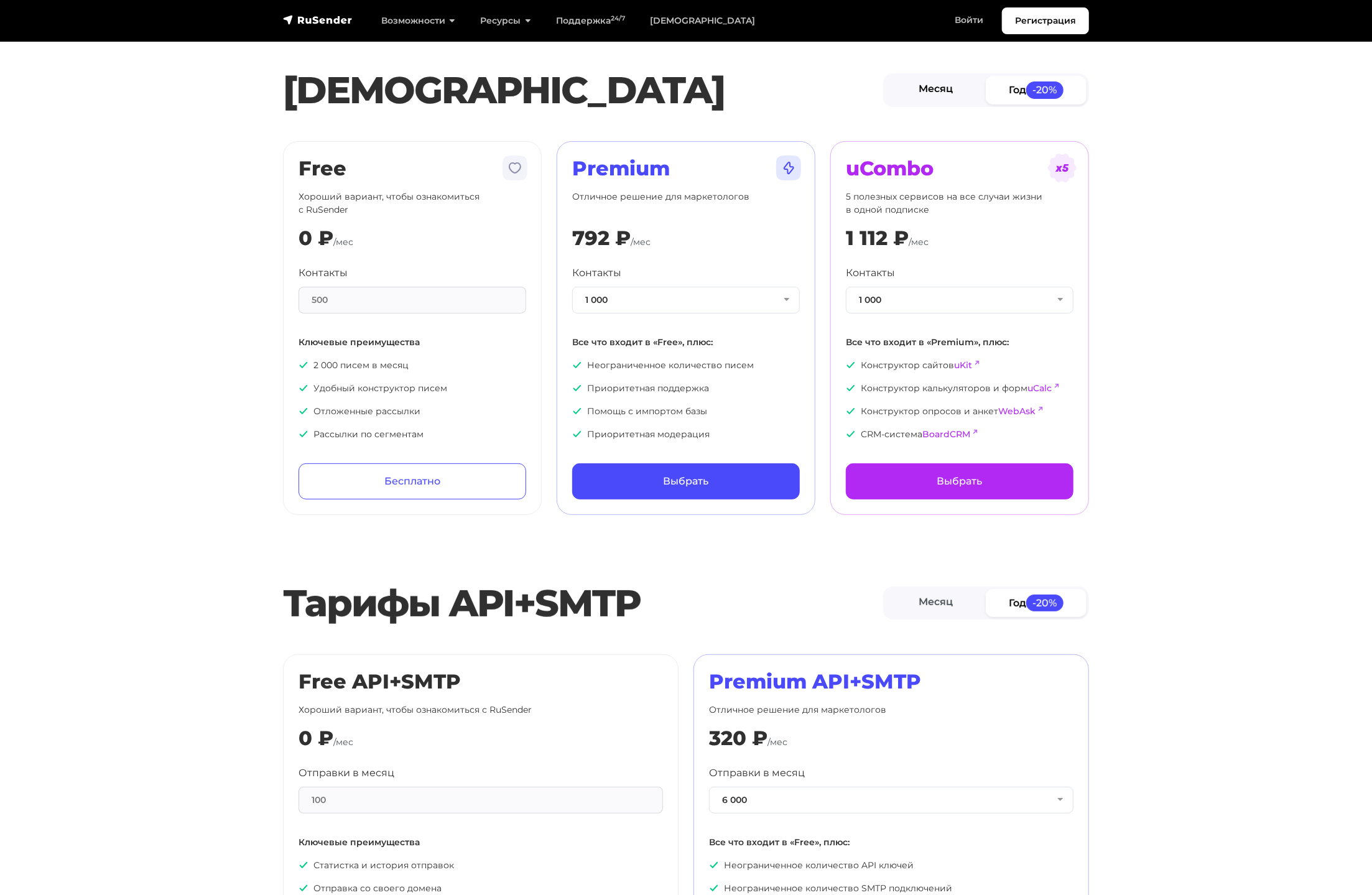
click at [909, 83] on link "Месяц" at bounding box center [936, 90] width 101 height 28
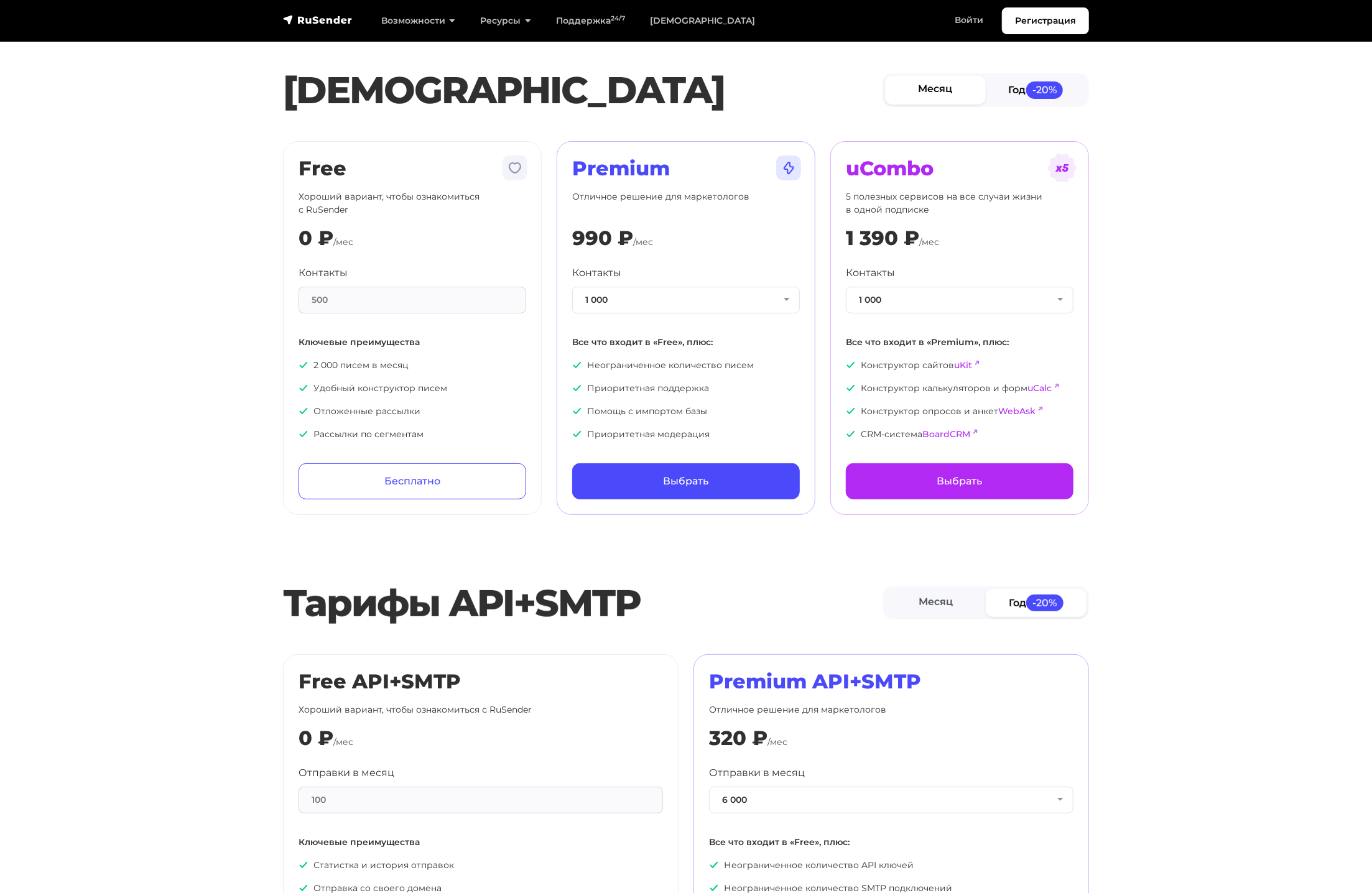
click at [1008, 97] on link "Год -20%" at bounding box center [1036, 90] width 101 height 28
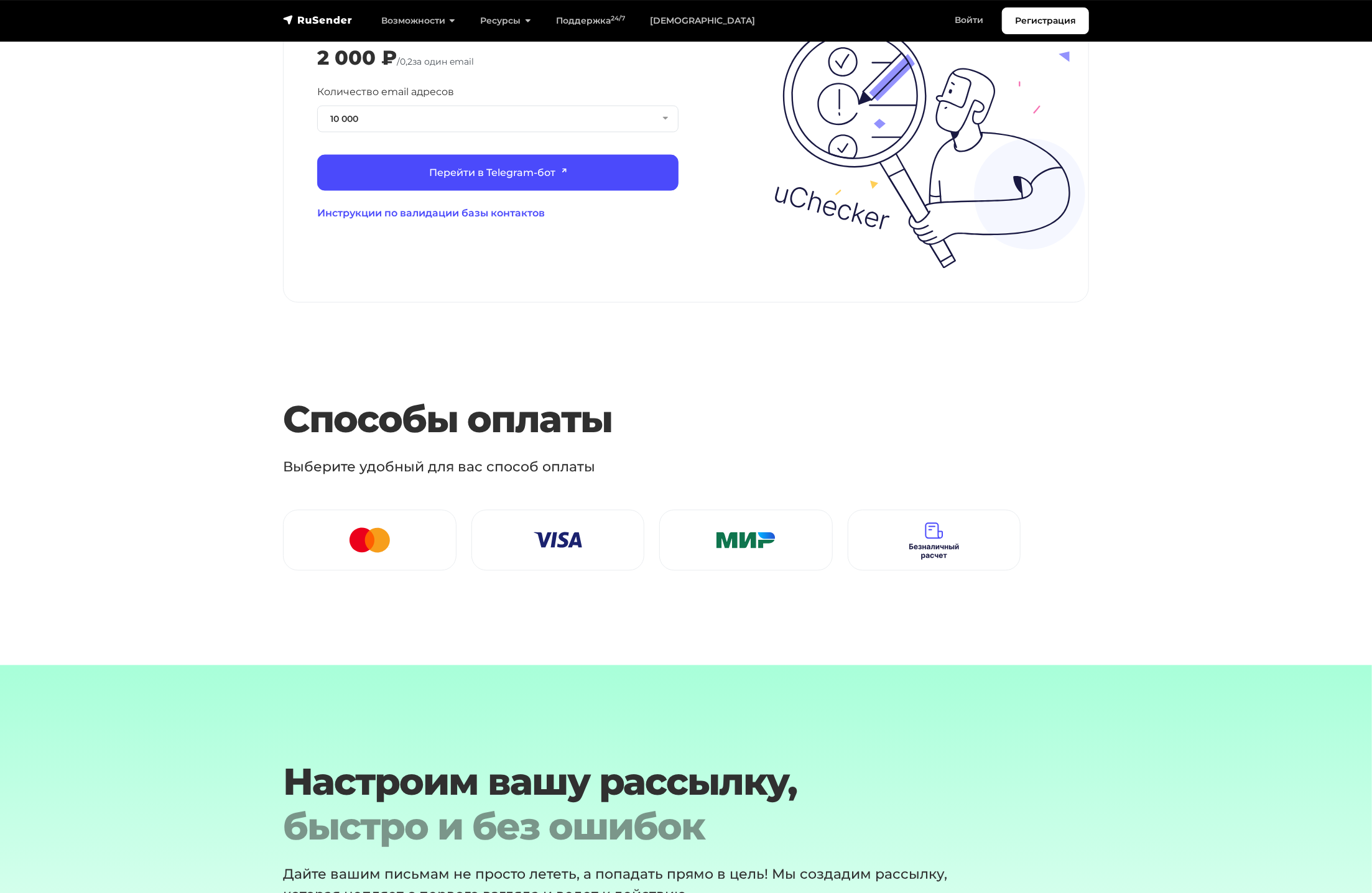
scroll to position [1679, 0]
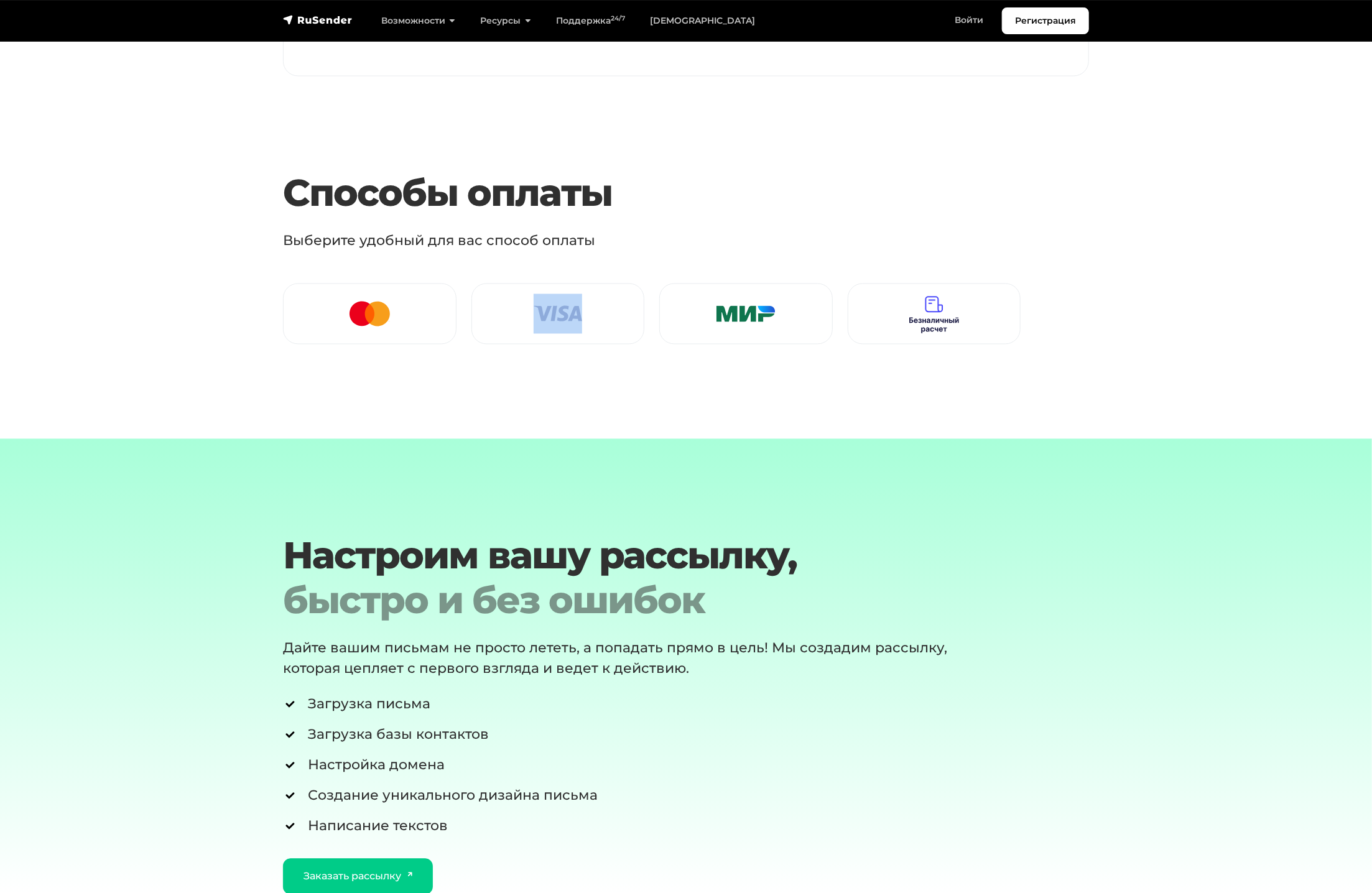
drag, startPoint x: 435, startPoint y: 306, endPoint x: 667, endPoint y: 303, distance: 232.0
click at [624, 307] on div at bounding box center [652, 322] width 753 height 76
drag, startPoint x: 794, startPoint y: 297, endPoint x: 808, endPoint y: 296, distance: 14.0
click at [805, 297] on div at bounding box center [746, 314] width 142 height 40
click at [883, 294] on div at bounding box center [934, 314] width 142 height 40
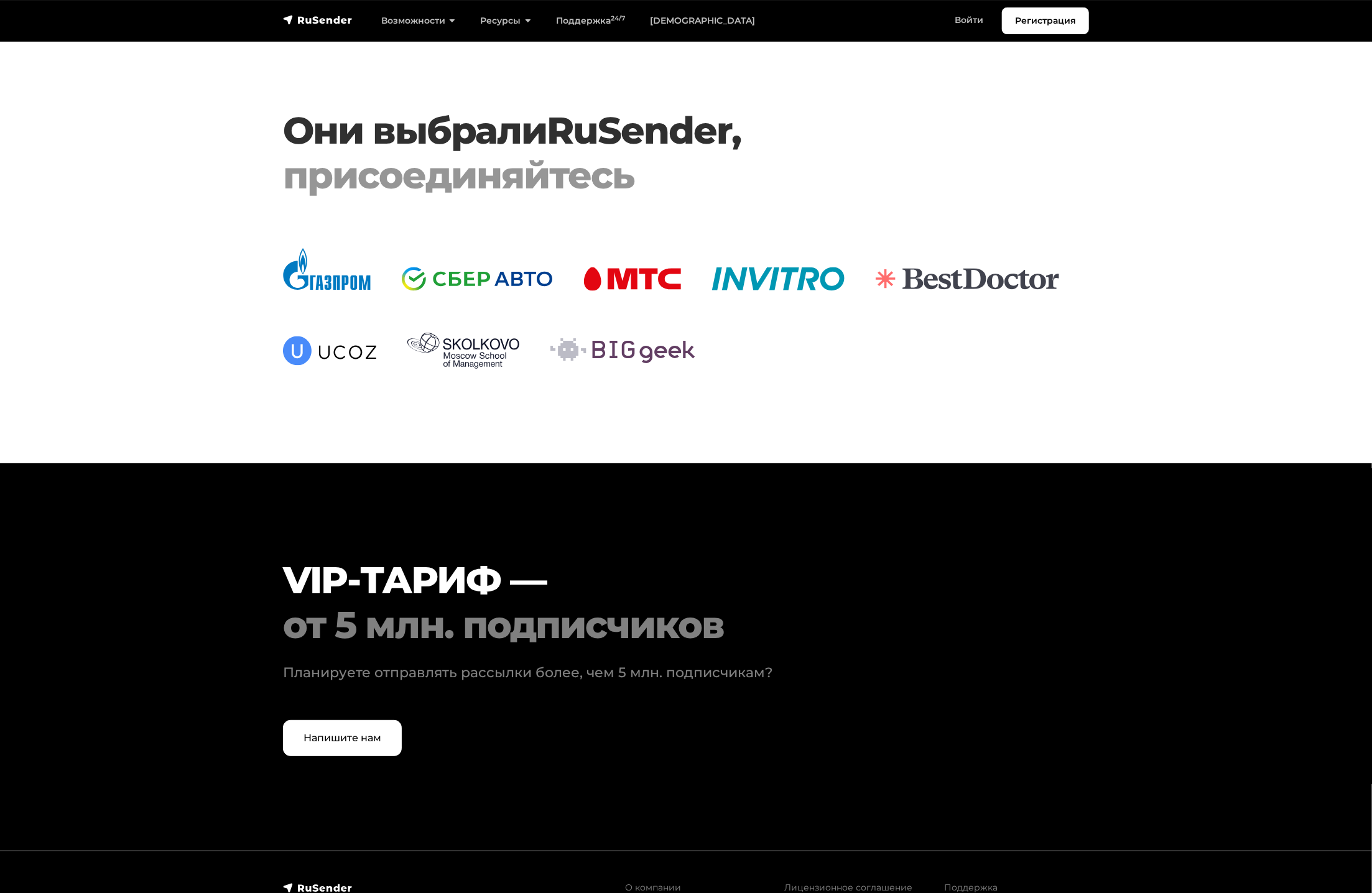
scroll to position [3586, 0]
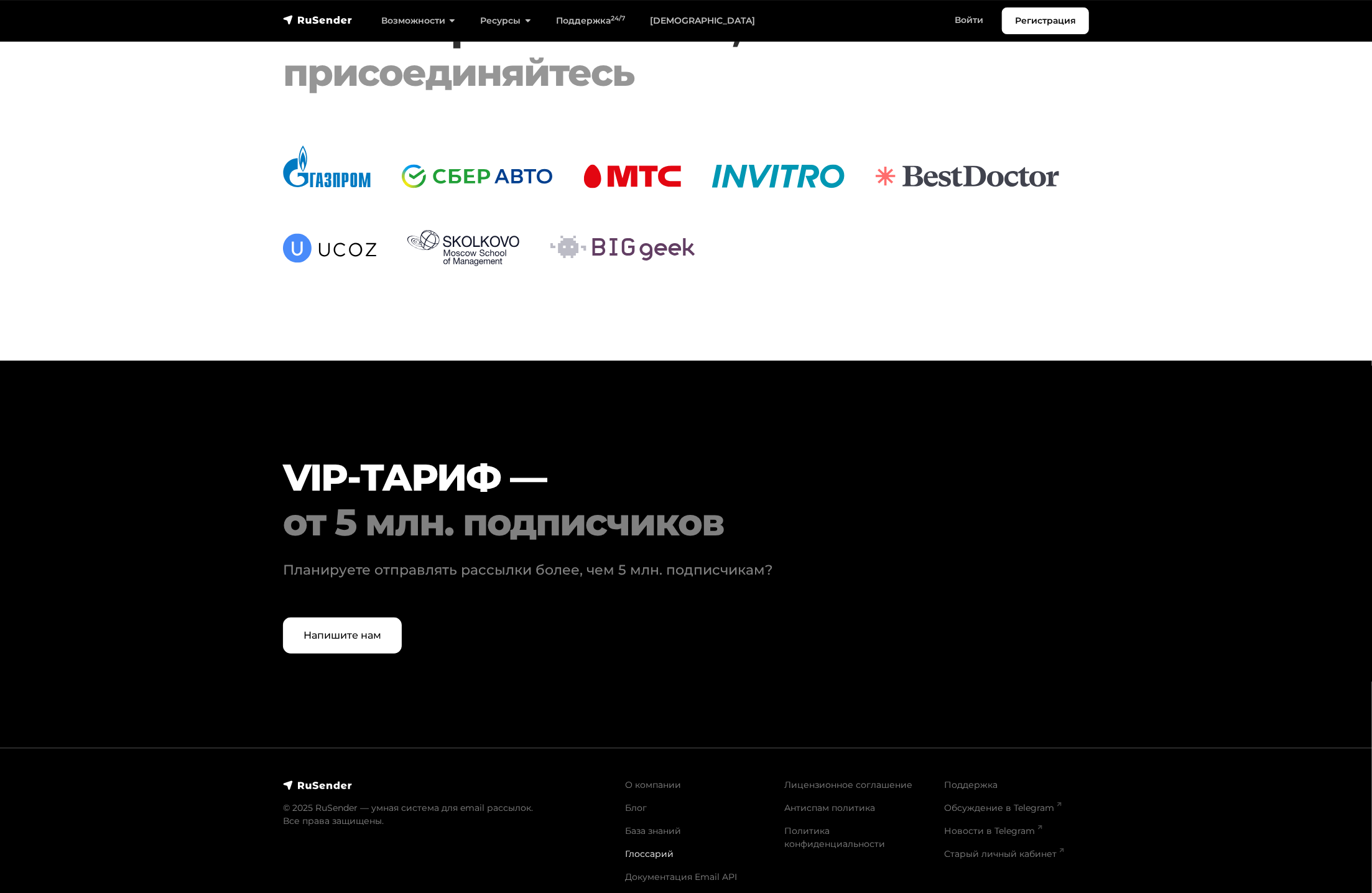
click at [660, 849] on link "Глоссарий" at bounding box center [649, 854] width 48 height 11
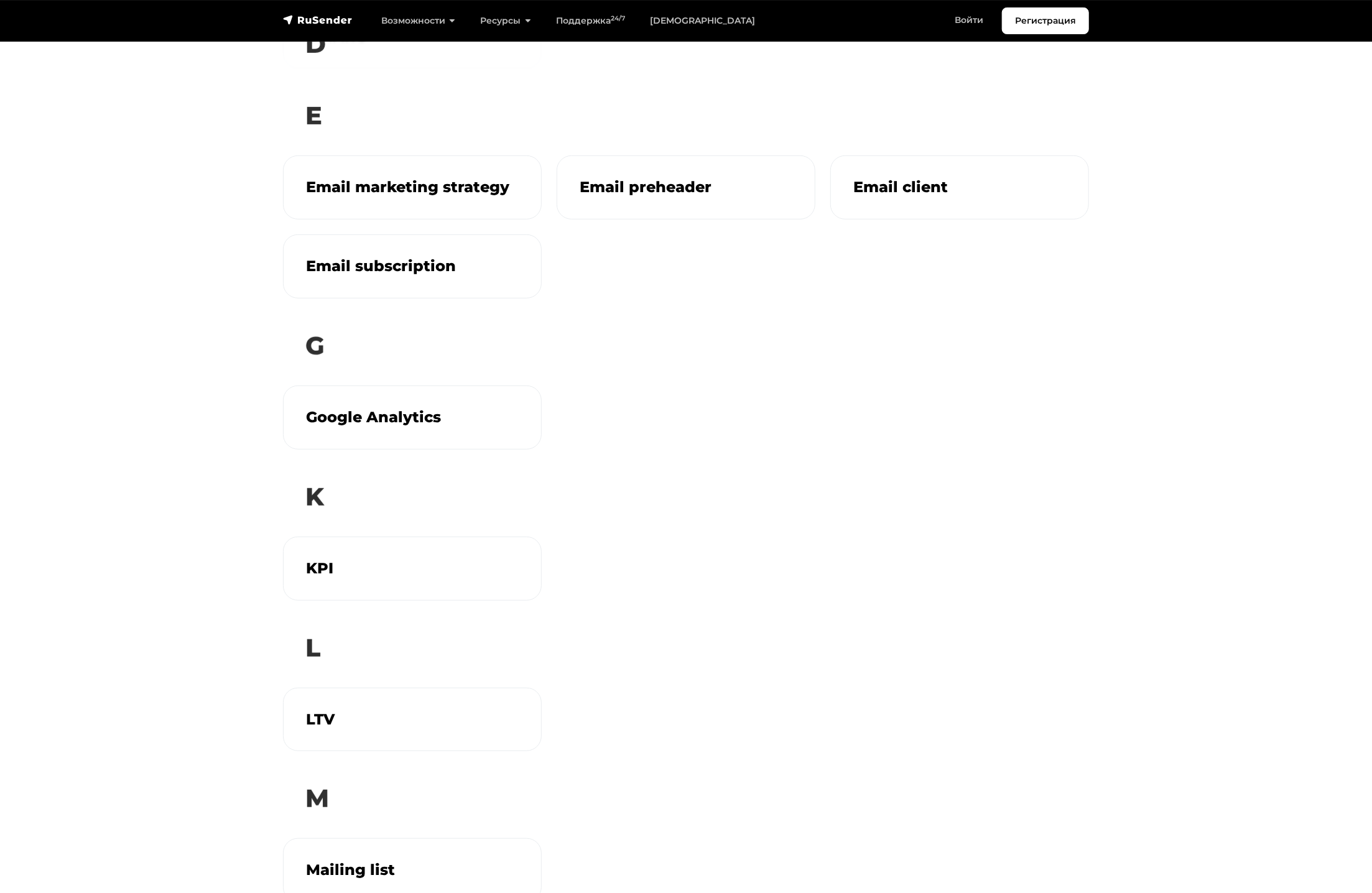
scroll to position [560, 0]
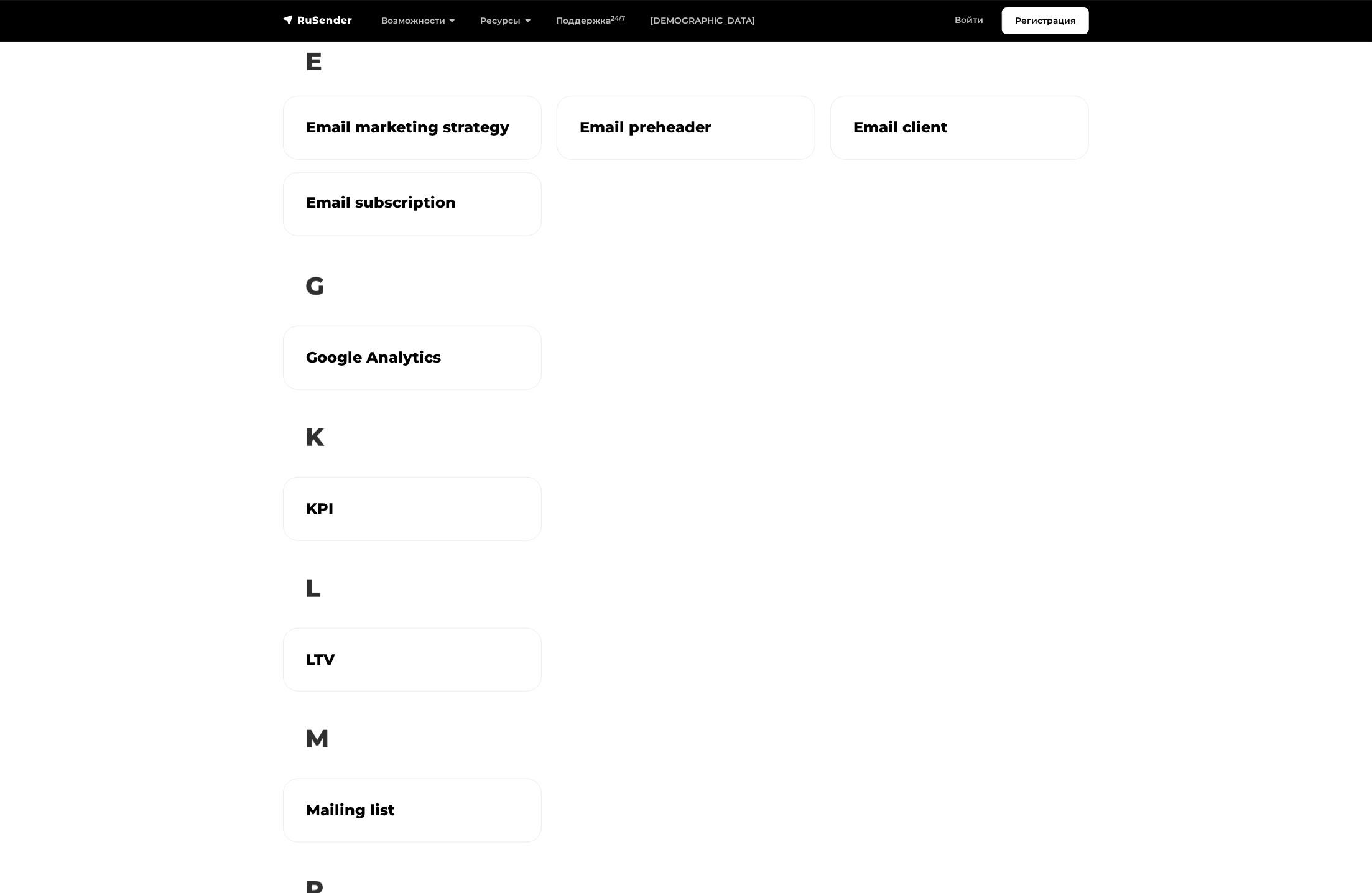
click at [359, 194] on h3 "Email subscription" at bounding box center [412, 203] width 213 height 18
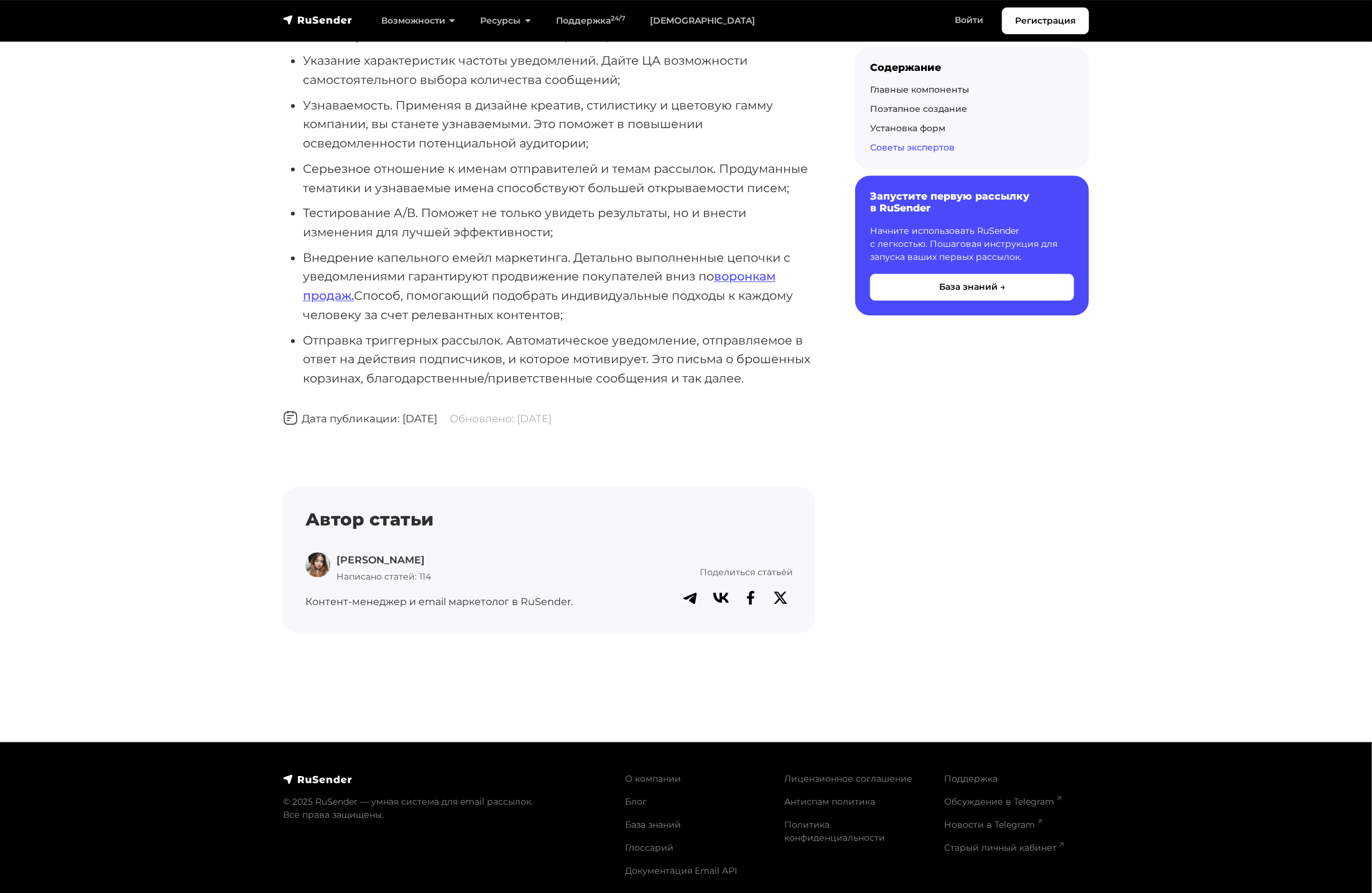
scroll to position [1789, 0]
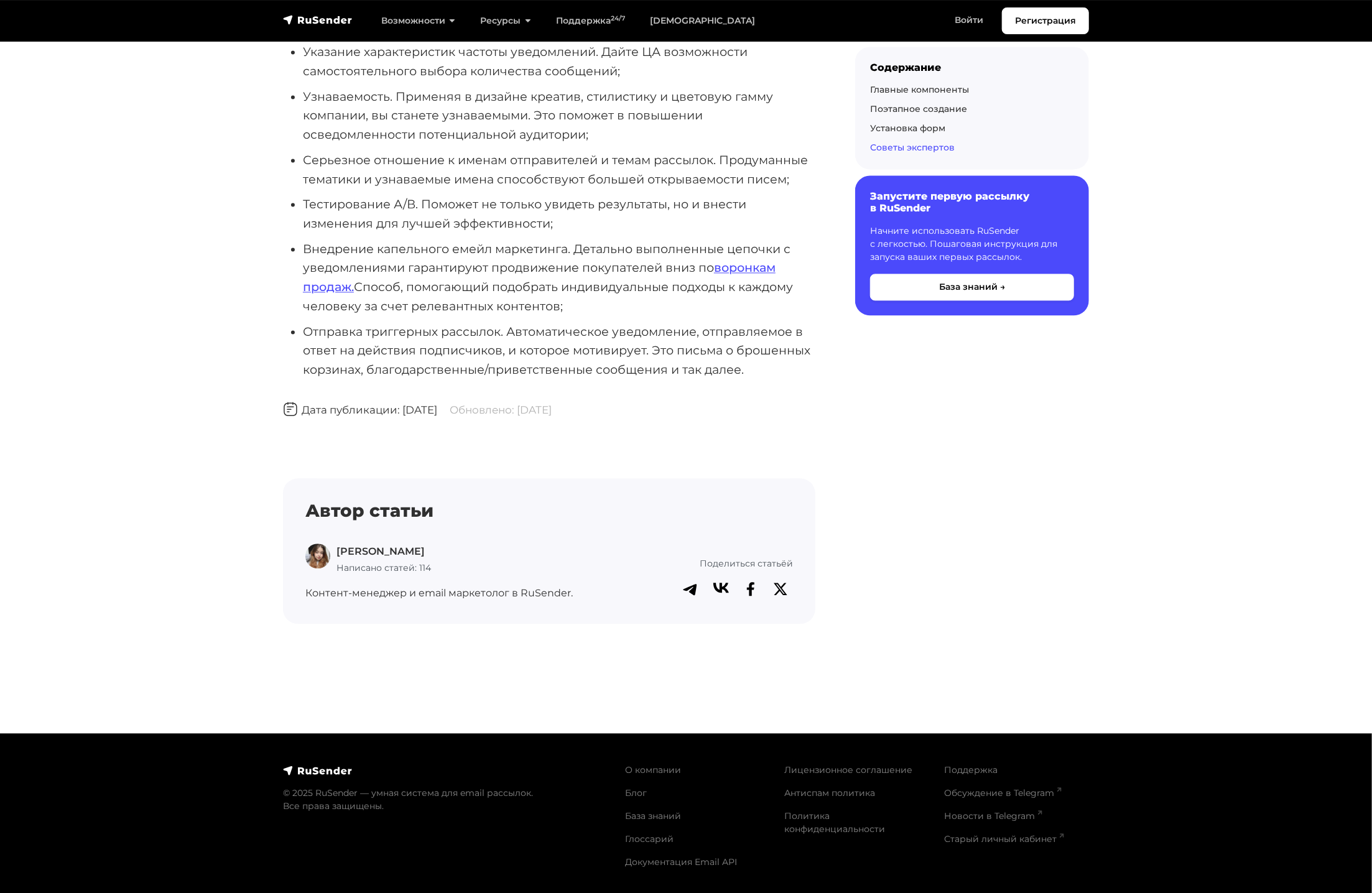
click at [721, 587] on icon at bounding box center [721, 588] width 16 height 10
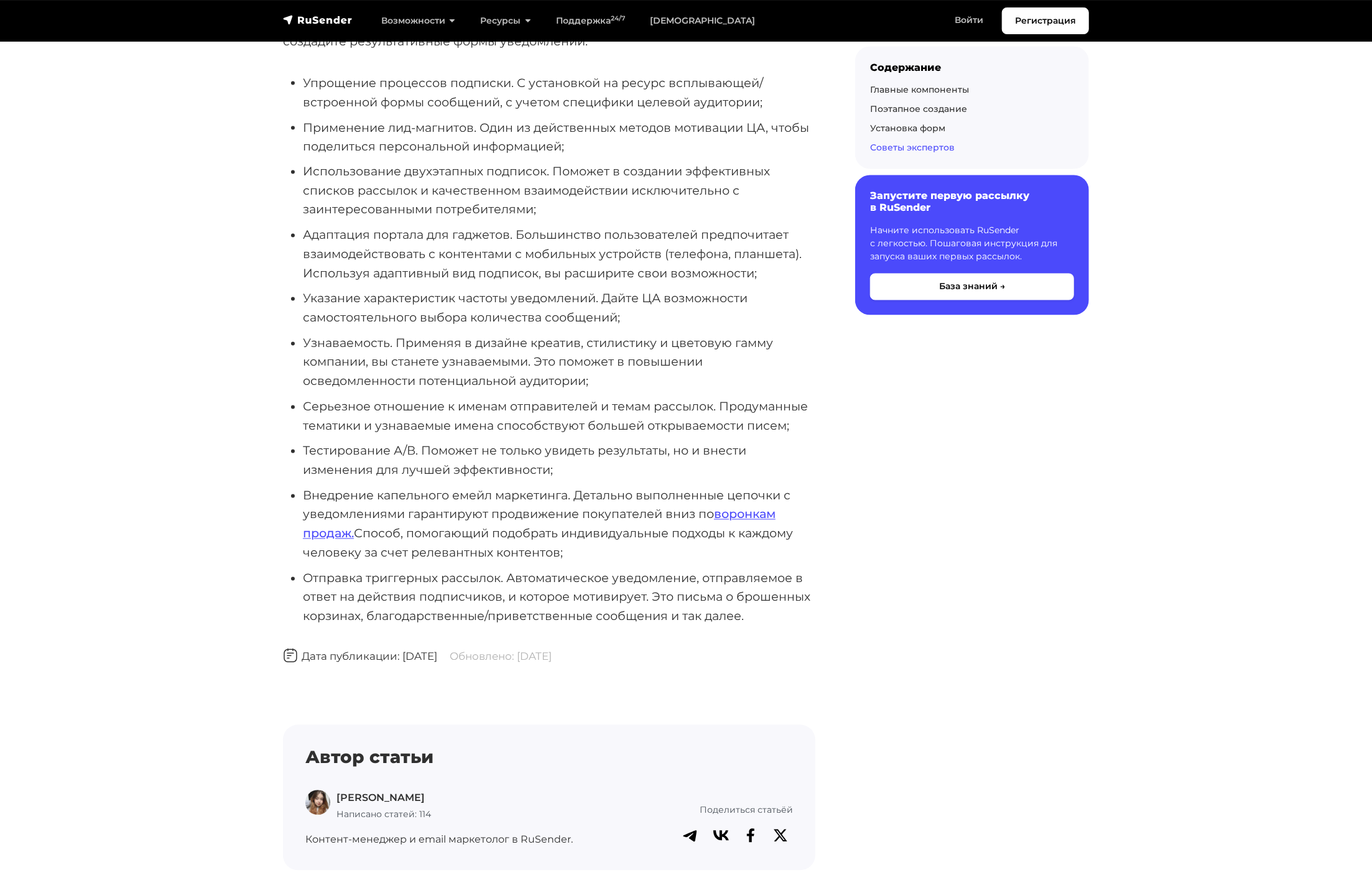
scroll to position [1540, 0]
